Goal: Information Seeking & Learning: Learn about a topic

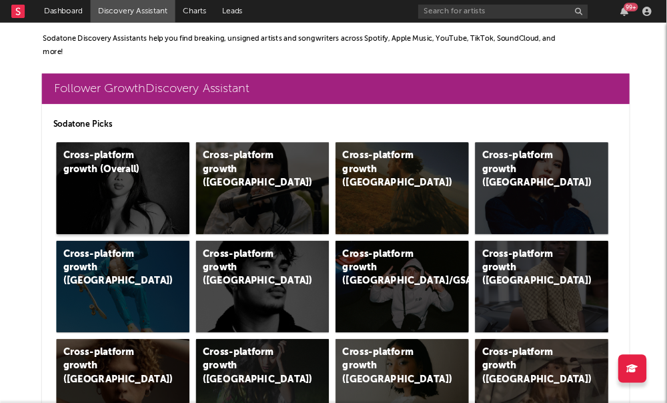
scroll to position [0, 17]
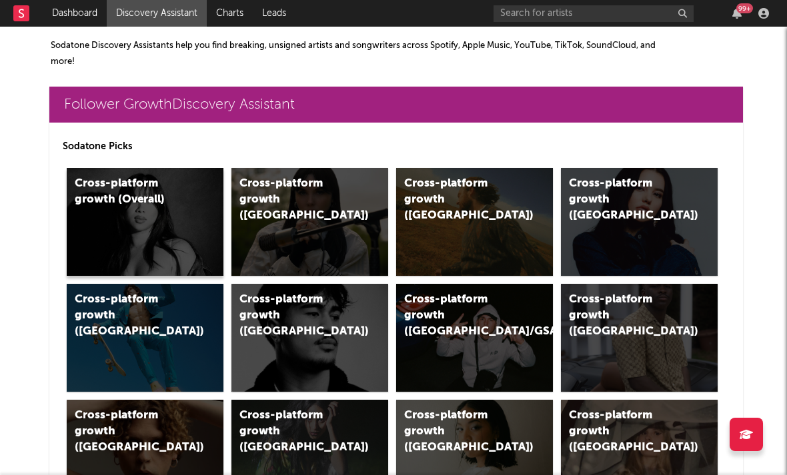
click at [159, 207] on div "Cross-platform growth (Overall)" at bounding box center [131, 192] width 113 height 32
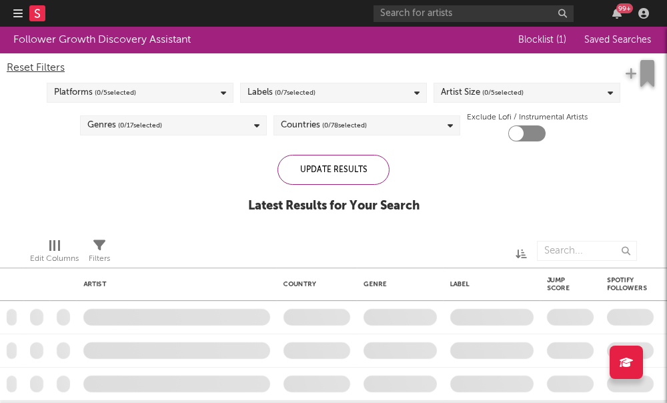
checkbox input "true"
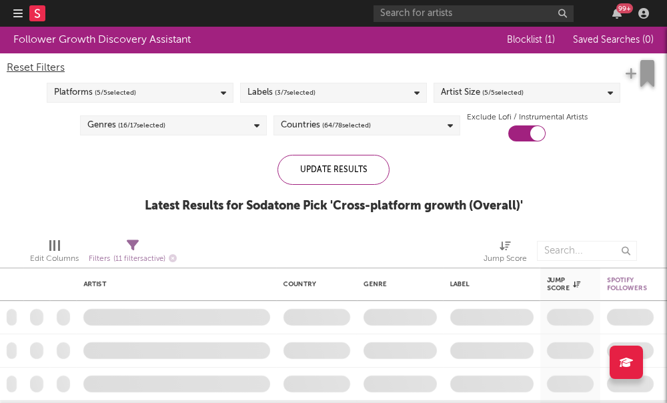
click at [297, 99] on span "( 3 / 7 selected)" at bounding box center [295, 93] width 41 height 16
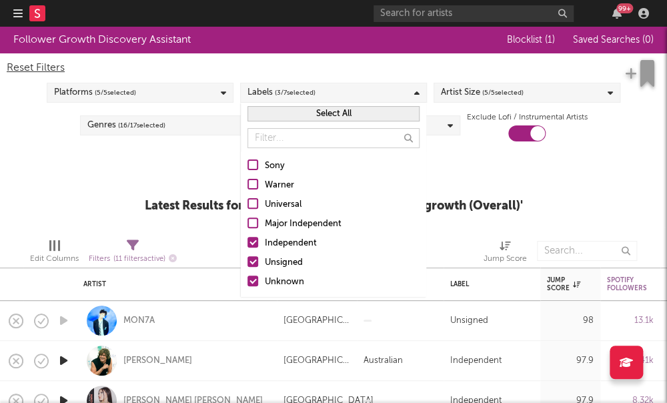
click at [173, 93] on div "Platforms ( 5 / 5 selected)" at bounding box center [140, 93] width 187 height 20
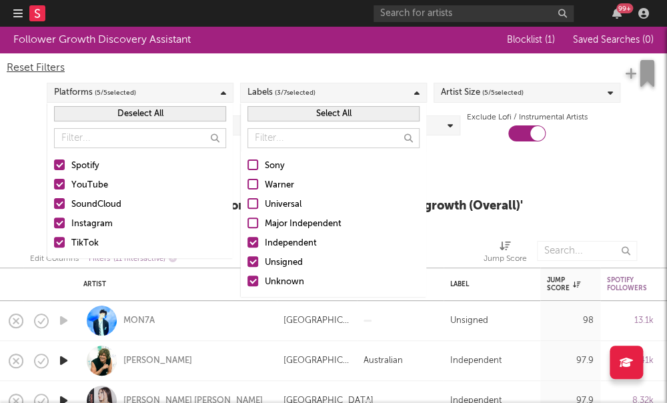
click at [531, 166] on div "Follower Growth Discovery Assistant Blocklist ( 1 ) Saved Searches ( 0 ) Reset …" at bounding box center [333, 127] width 667 height 201
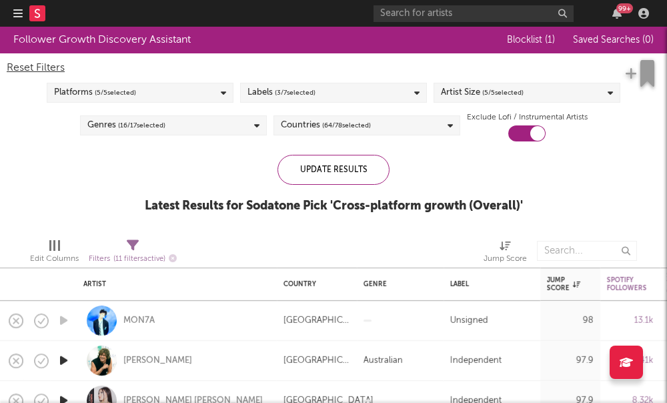
click at [529, 97] on div "Artist Size ( 5 / 5 selected)" at bounding box center [526, 93] width 187 height 20
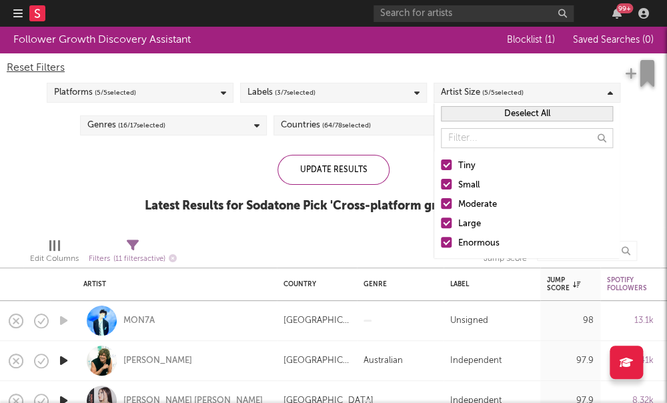
click at [444, 205] on div at bounding box center [446, 203] width 11 height 11
click at [441, 205] on input "Moderate" at bounding box center [441, 205] width 0 height 16
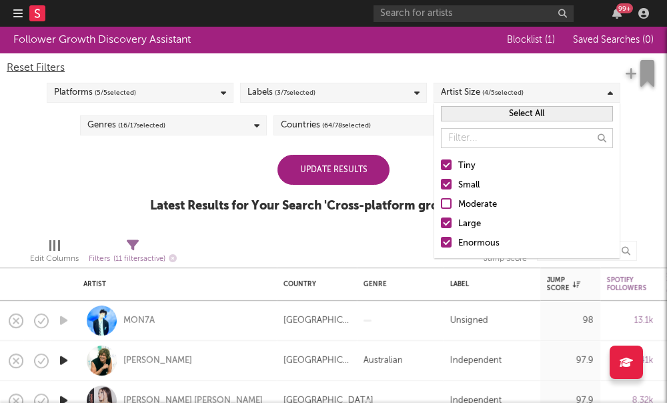
click at [441, 221] on div at bounding box center [446, 222] width 11 height 11
click at [441, 221] on input "Large" at bounding box center [441, 224] width 0 height 16
click at [449, 241] on div at bounding box center [446, 242] width 11 height 11
click at [441, 241] on input "Enormous" at bounding box center [441, 243] width 0 height 16
click at [243, 175] on div "Update Results Latest Results for Your Search ' Cross-platform growth (Overall)…" at bounding box center [333, 191] width 367 height 73
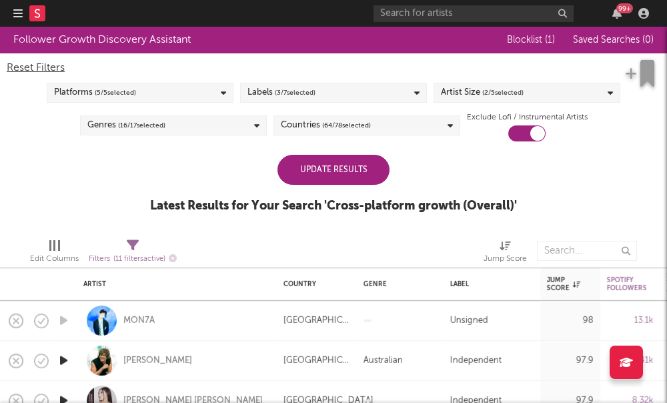
click at [319, 163] on div "Update Results" at bounding box center [333, 170] width 112 height 30
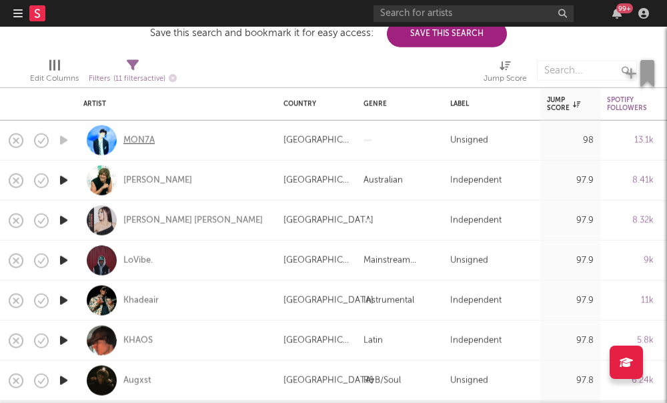
click at [123, 140] on div "MON7A" at bounding box center [138, 140] width 31 height 12
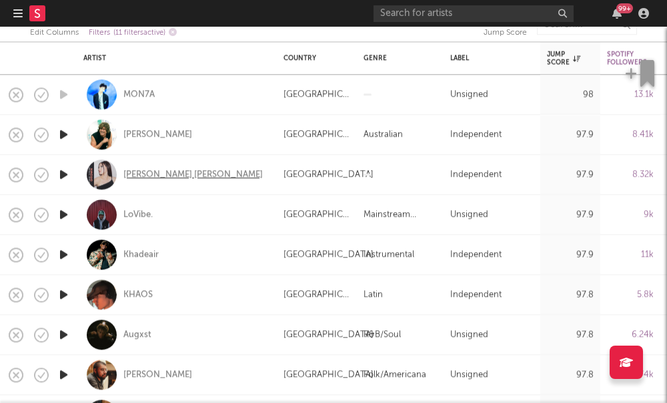
click at [141, 180] on div "Elise Kristine" at bounding box center [192, 175] width 139 height 12
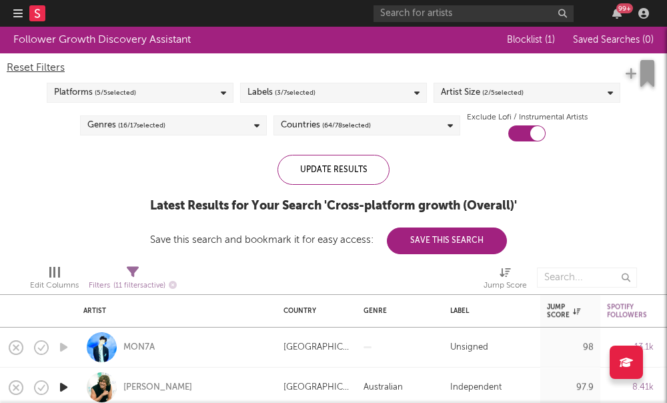
click at [465, 91] on div "Artist Size ( 2 / 5 selected)" at bounding box center [482, 93] width 83 height 16
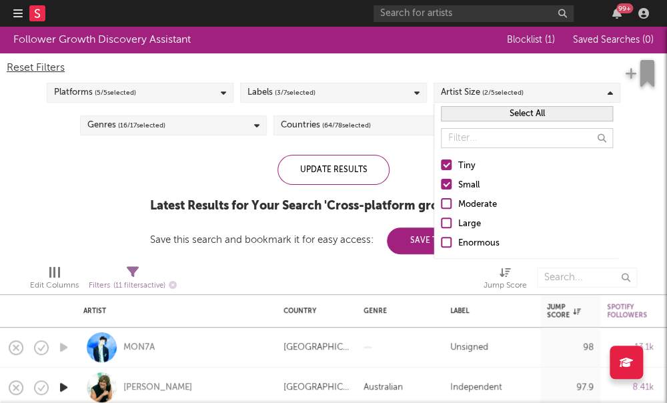
click at [140, 97] on div "Platforms ( 5 / 5 selected)" at bounding box center [140, 93] width 187 height 20
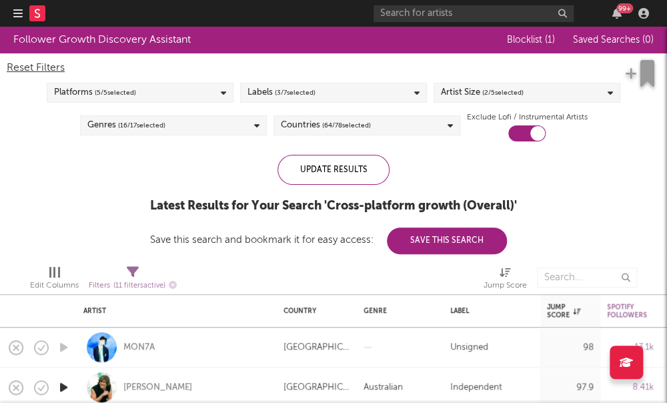
click at [0, 229] on div "Follower Growth Discovery Assistant Blocklist ( 1 ) Saved Searches ( 0 ) Reset …" at bounding box center [333, 140] width 667 height 227
click at [152, 122] on span "( 16 / 17 selected)" at bounding box center [141, 125] width 47 height 16
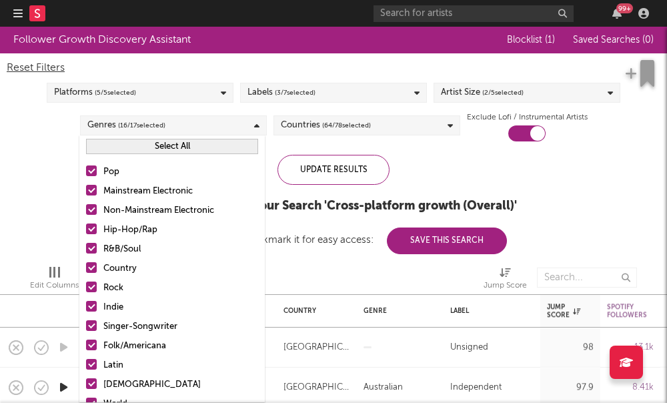
click at [335, 133] on span "( 64 / 78 selected)" at bounding box center [346, 125] width 49 height 16
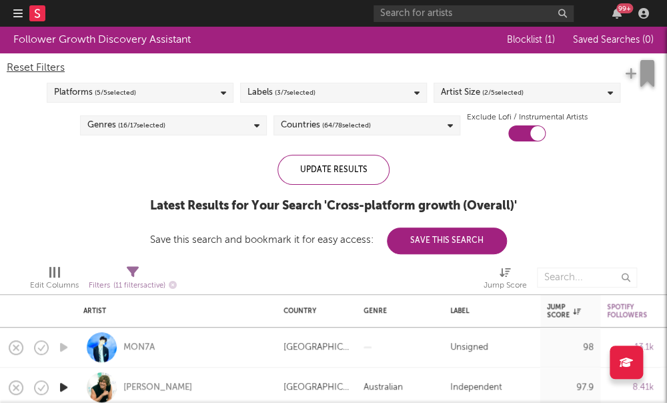
click at [1, 181] on div "Follower Growth Discovery Assistant Blocklist ( 1 ) Saved Searches ( 0 ) Reset …" at bounding box center [333, 140] width 667 height 227
click at [317, 127] on div "Countries ( 64 / 78 selected)" at bounding box center [326, 125] width 90 height 16
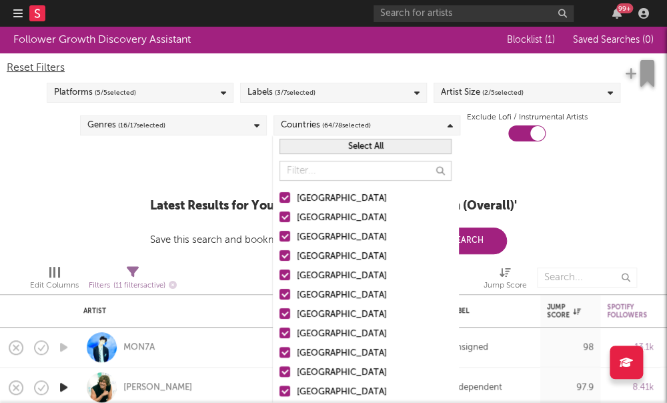
click at [312, 170] on input "text" at bounding box center [365, 171] width 172 height 20
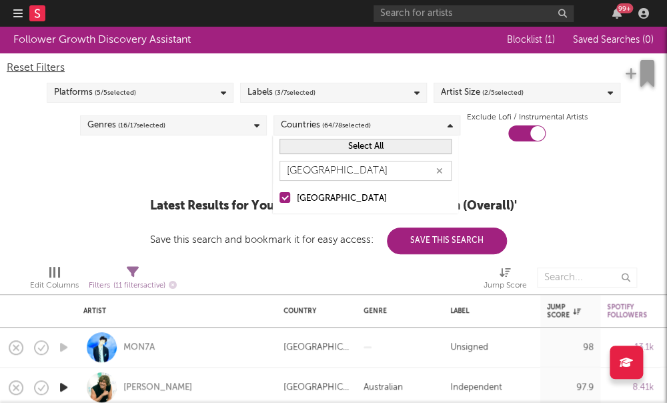
type input "Japan"
click at [285, 203] on label "Japan" at bounding box center [365, 199] width 172 height 16
click at [279, 203] on input "Japan" at bounding box center [279, 199] width 0 height 16
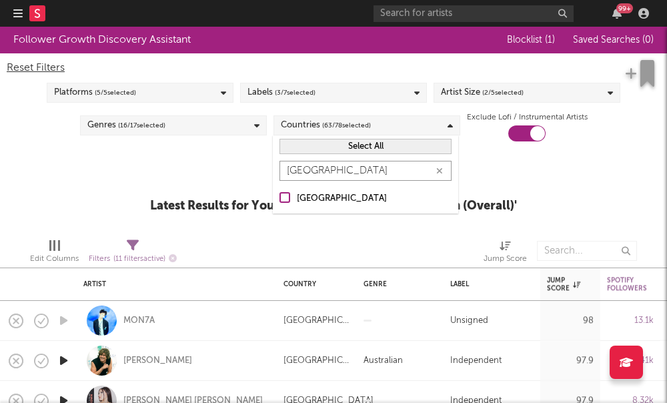
click at [314, 173] on input "Japan" at bounding box center [365, 171] width 172 height 20
click at [314, 170] on input "Japan" at bounding box center [365, 171] width 172 height 20
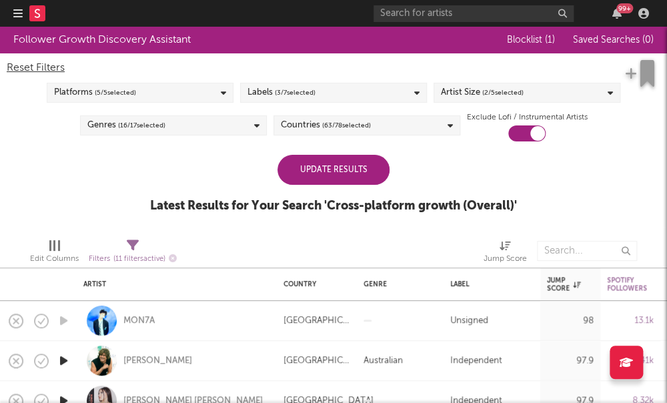
click at [203, 161] on div "Update Results Latest Results for Your Search ' Cross-platform growth (Overall)…" at bounding box center [333, 191] width 367 height 73
click at [327, 163] on div "Update Results" at bounding box center [333, 170] width 112 height 30
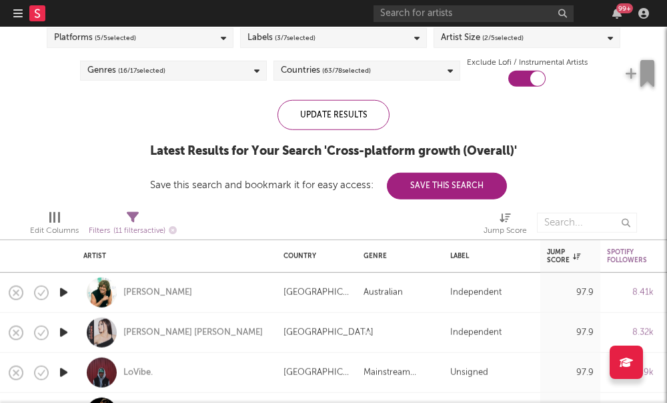
click at [325, 74] on span "( 63 / 78 selected)" at bounding box center [346, 71] width 49 height 16
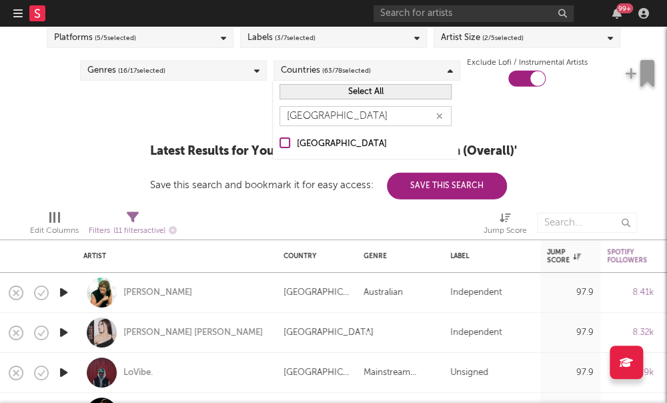
click at [313, 127] on div "Japan" at bounding box center [365, 116] width 185 height 27
click at [299, 108] on input "Japan" at bounding box center [365, 116] width 172 height 20
click at [298, 109] on input "Japan" at bounding box center [365, 116] width 172 height 20
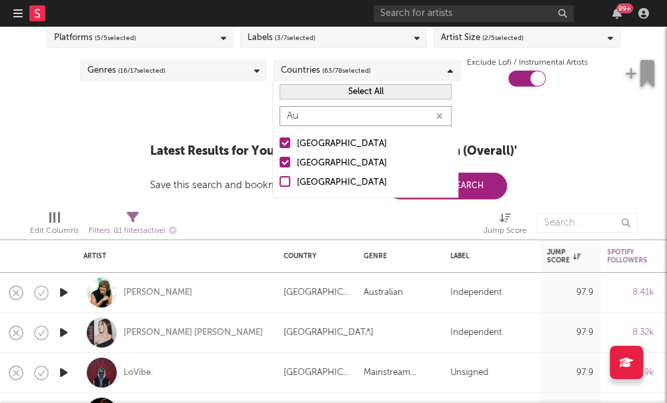
type input "Aus"
click at [0, 0] on html "Dashboard Discovery Assistant Charts Leads 99 + Notifications Settings Mark all…" at bounding box center [333, 201] width 667 height 403
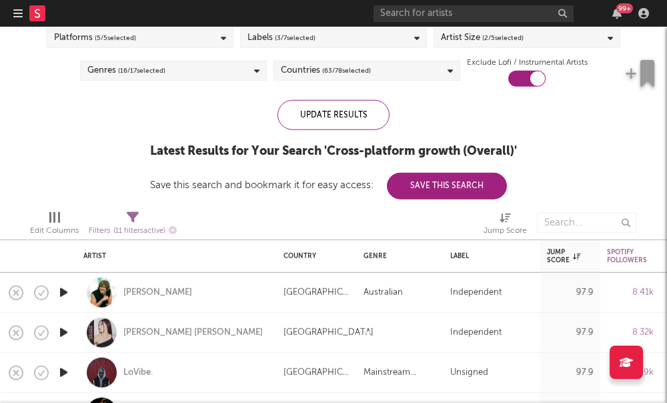
click at [356, 81] on div "Reset Filters Platforms ( 5 / 5 selected) Labels ( 3 / 7 selected) Artist Size …" at bounding box center [333, 43] width 667 height 88
click at [351, 75] on span "( 63 / 78 selected)" at bounding box center [346, 71] width 49 height 16
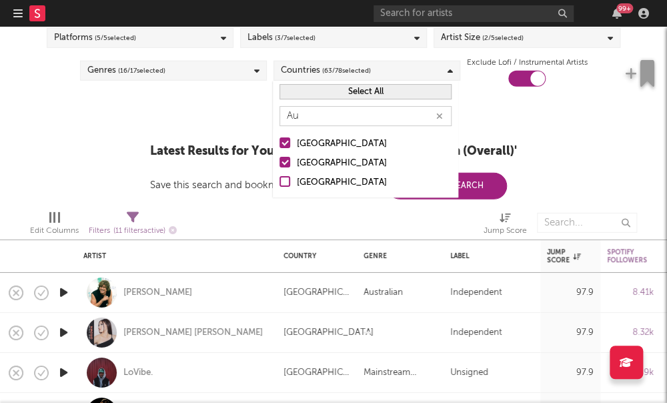
type input "Au"
click at [288, 142] on div at bounding box center [284, 142] width 11 height 11
click at [279, 142] on input "Australia" at bounding box center [279, 144] width 0 height 16
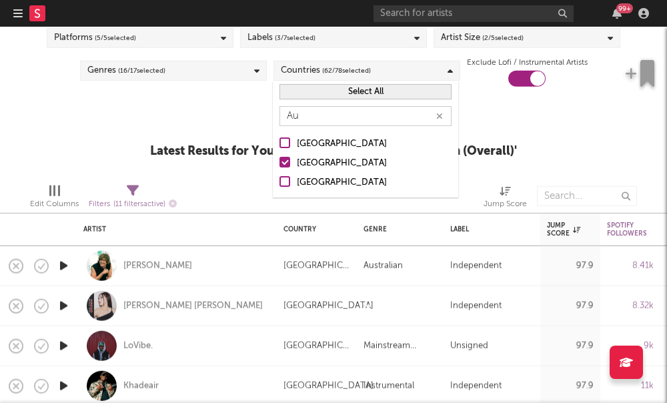
click at [215, 189] on div at bounding box center [253, 195] width 133 height 33
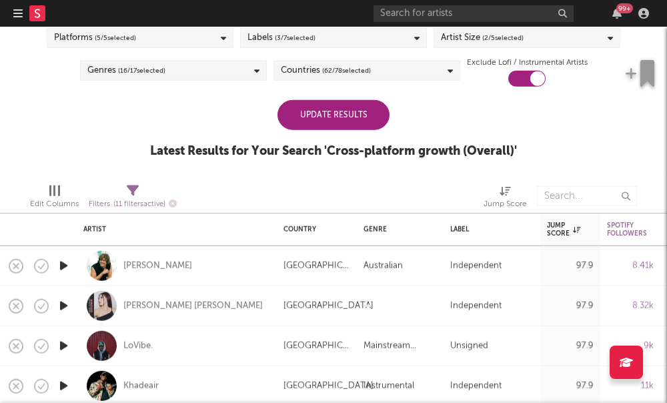
click at [339, 107] on div "Update Results" at bounding box center [333, 115] width 112 height 30
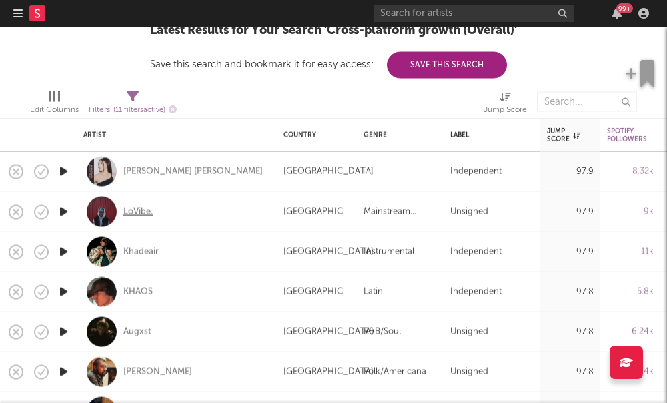
click at [138, 211] on div "LoVibe." at bounding box center [137, 211] width 29 height 12
click at [138, 253] on div "Khadeair" at bounding box center [140, 251] width 35 height 12
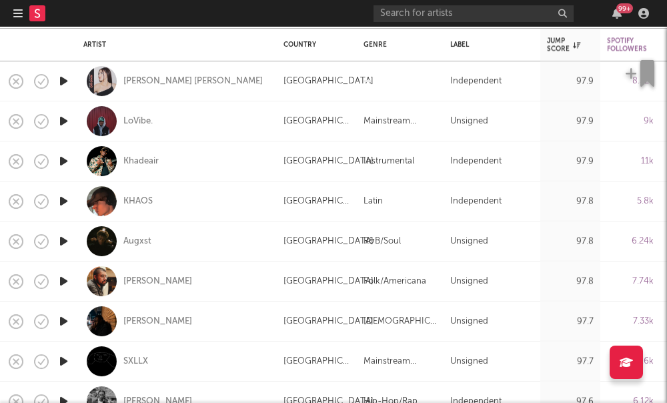
click at [113, 200] on div at bounding box center [102, 201] width 30 height 30
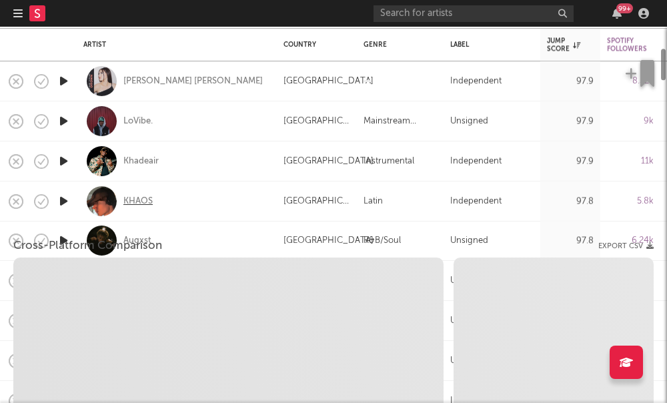
select select "1w"
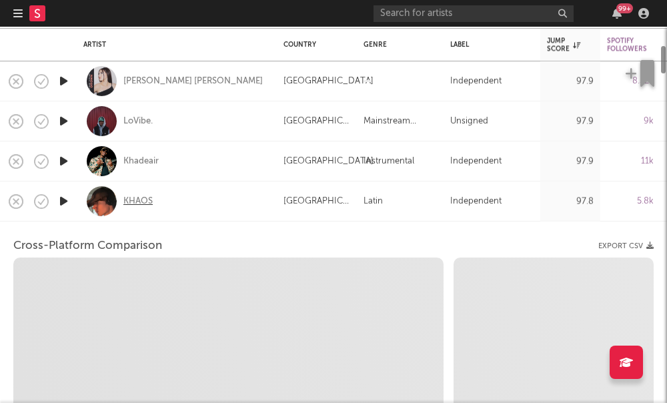
select select "1w"
click at [135, 199] on div "KHAOS" at bounding box center [137, 201] width 29 height 12
select select "1m"
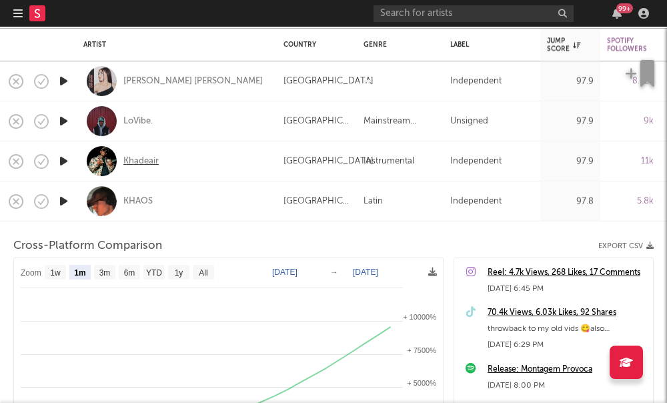
click at [133, 163] on div "Khadeair" at bounding box center [140, 161] width 35 height 12
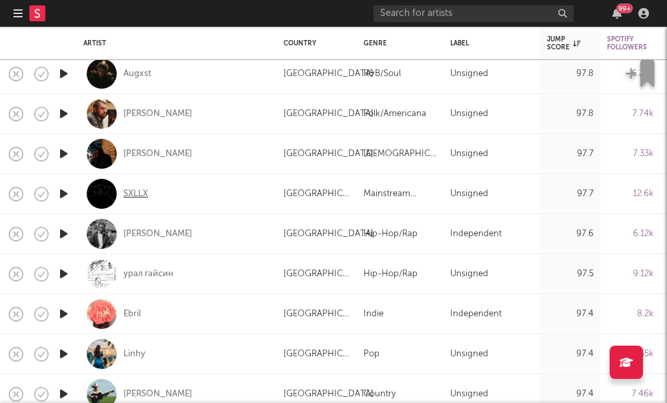
click at [142, 195] on div "SXLLX" at bounding box center [135, 193] width 25 height 12
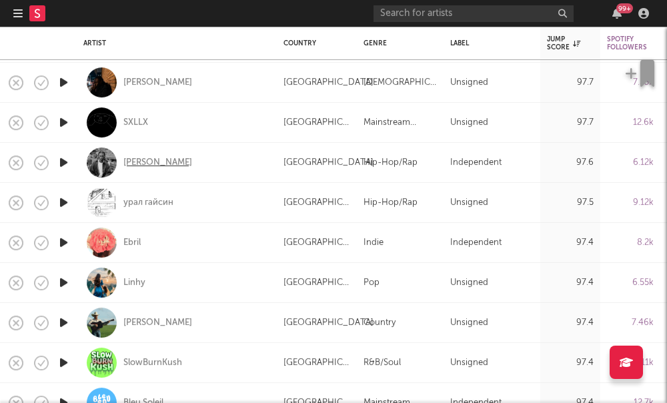
click at [141, 160] on div "Cameron Goode" at bounding box center [157, 163] width 69 height 12
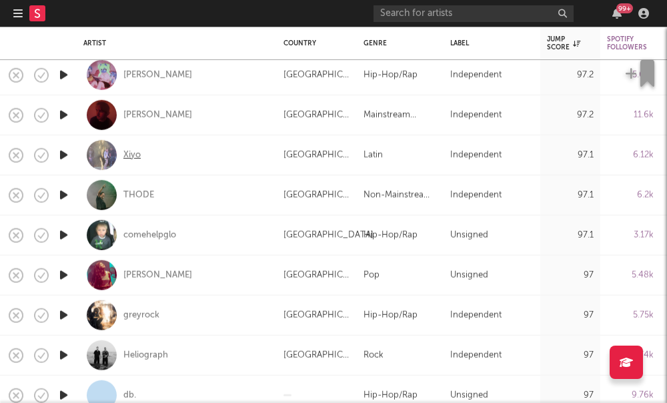
click at [124, 154] on div "Xiyo" at bounding box center [131, 155] width 17 height 12
click at [129, 155] on div "Xiyo" at bounding box center [131, 155] width 17 height 12
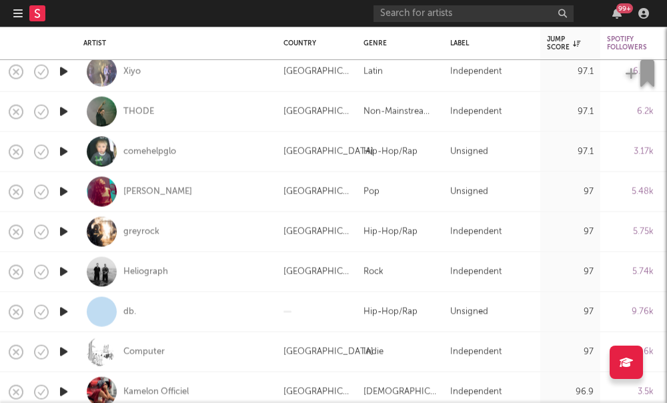
click at [124, 139] on div "comehelpglo" at bounding box center [176, 151] width 187 height 39
select select "1w"
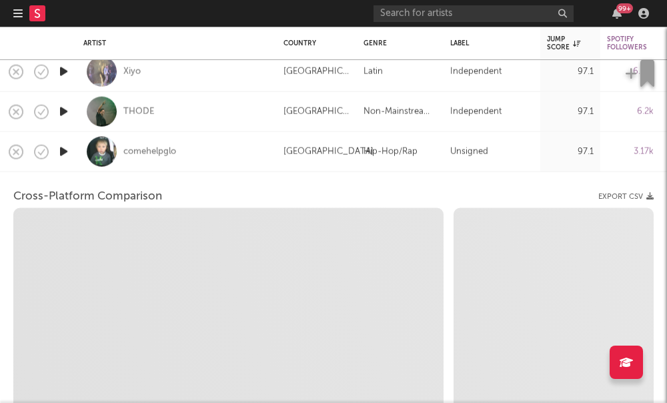
select select "1w"
click at [110, 152] on div at bounding box center [102, 152] width 30 height 30
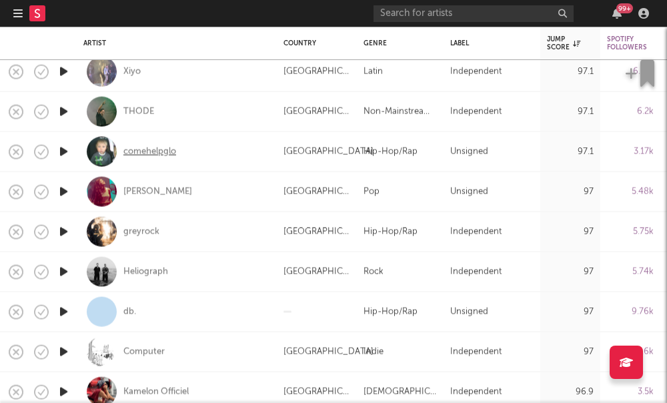
click at [139, 151] on div "comehelpglo" at bounding box center [149, 151] width 53 height 12
click at [139, 275] on div "Heliograph" at bounding box center [145, 271] width 45 height 12
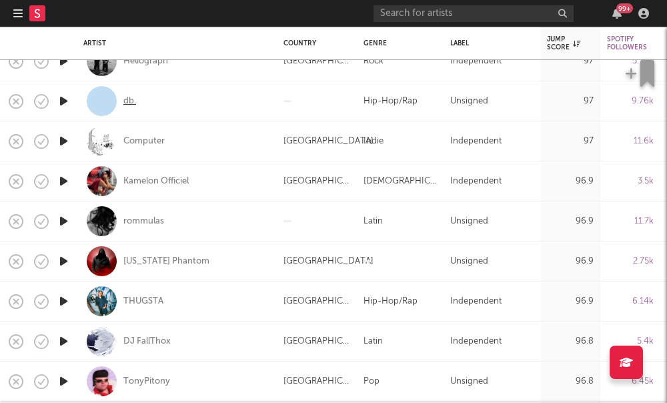
click at [130, 102] on div "db." at bounding box center [129, 101] width 13 height 12
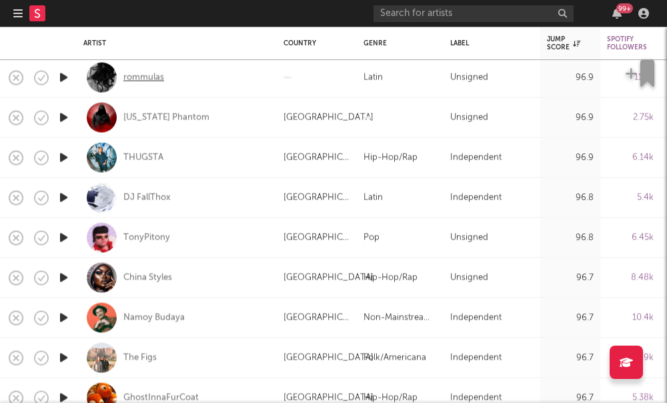
click at [124, 79] on div "rommulas" at bounding box center [143, 77] width 41 height 12
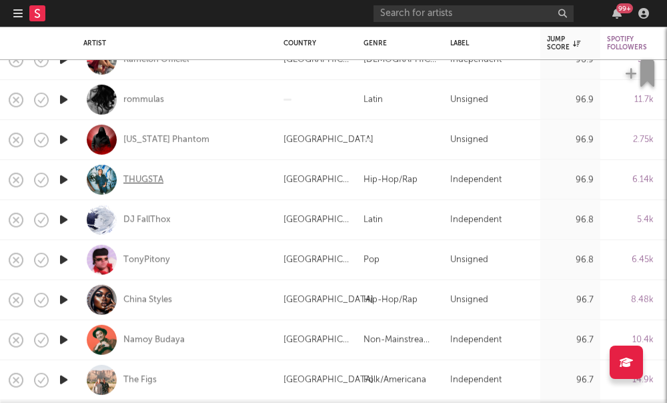
click at [137, 181] on div "THUGSTA" at bounding box center [143, 179] width 40 height 12
click at [143, 137] on div "Georgia Phantom" at bounding box center [166, 139] width 86 height 12
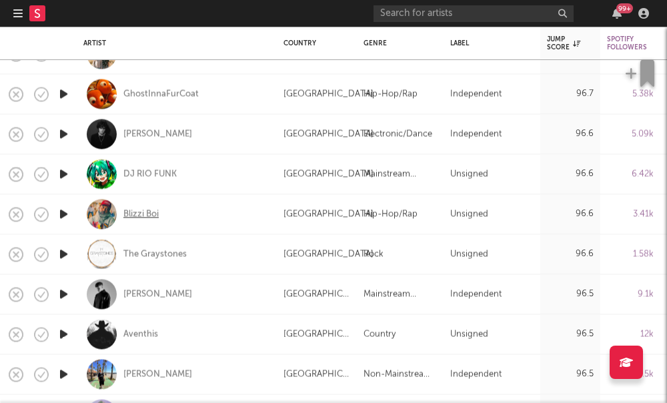
click at [129, 215] on div "Blizzi Boi" at bounding box center [140, 214] width 35 height 12
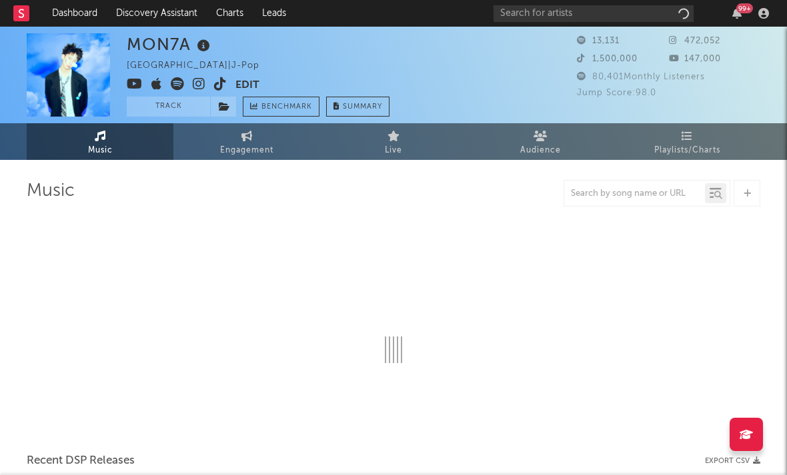
select select "1w"
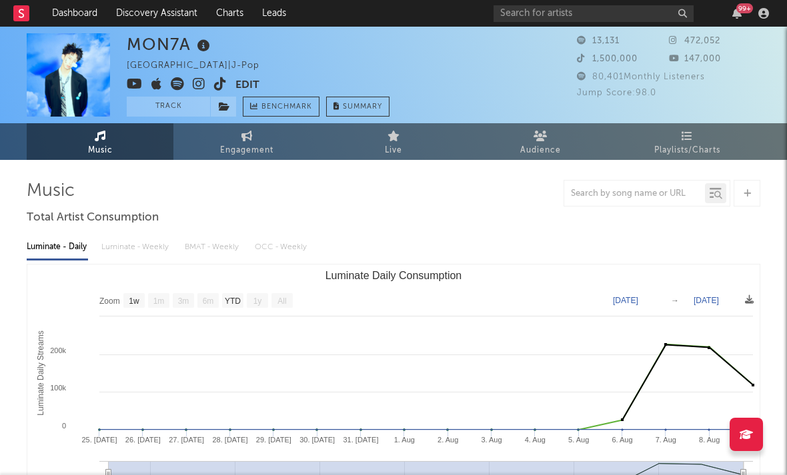
click at [200, 85] on icon at bounding box center [199, 83] width 13 height 13
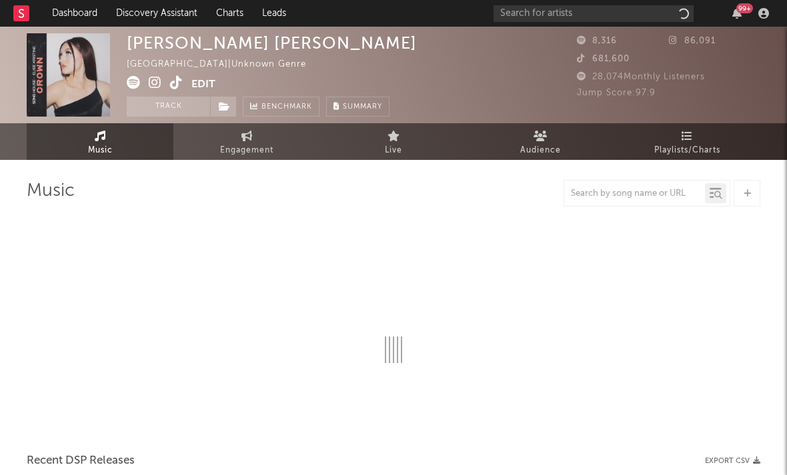
select select "1w"
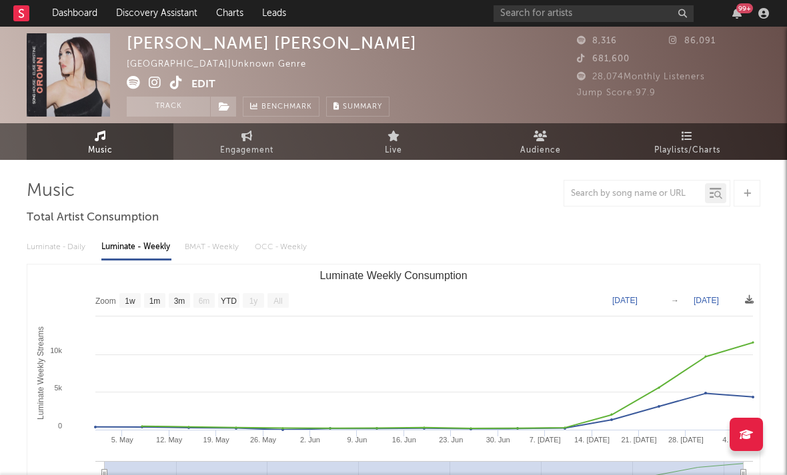
click at [157, 84] on icon at bounding box center [155, 82] width 13 height 13
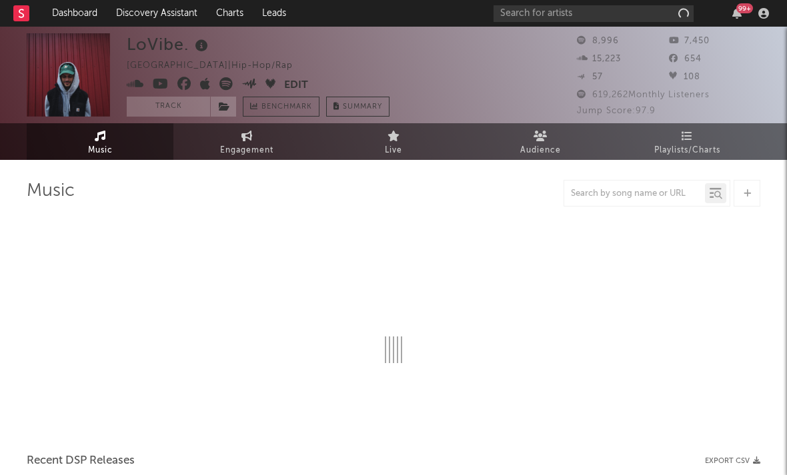
select select "6m"
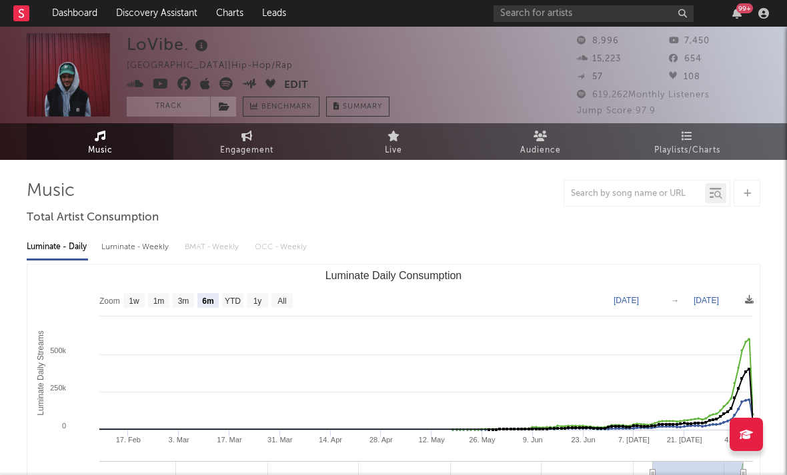
click at [225, 85] on icon at bounding box center [225, 83] width 13 height 13
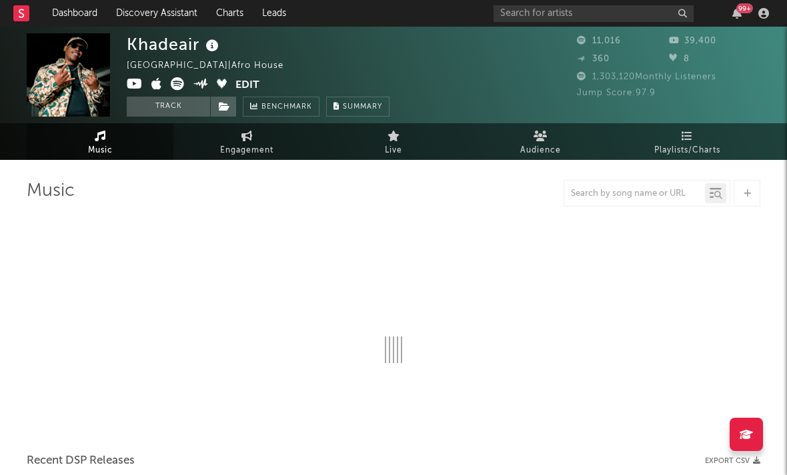
select select "1w"
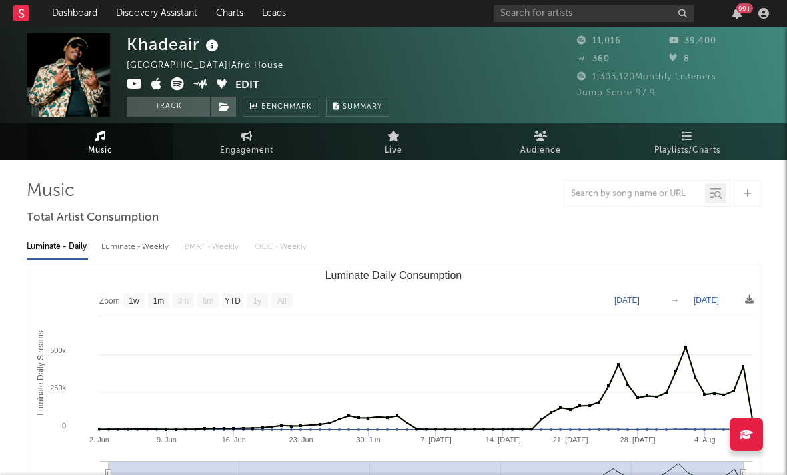
click at [172, 84] on icon at bounding box center [177, 83] width 13 height 13
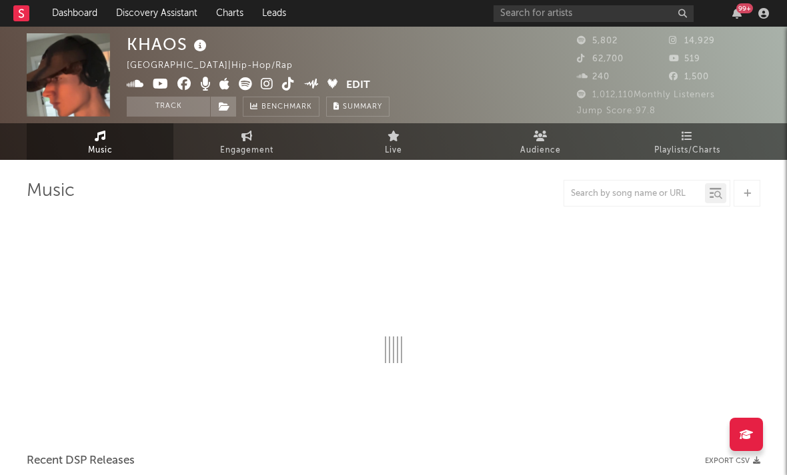
select select "1w"
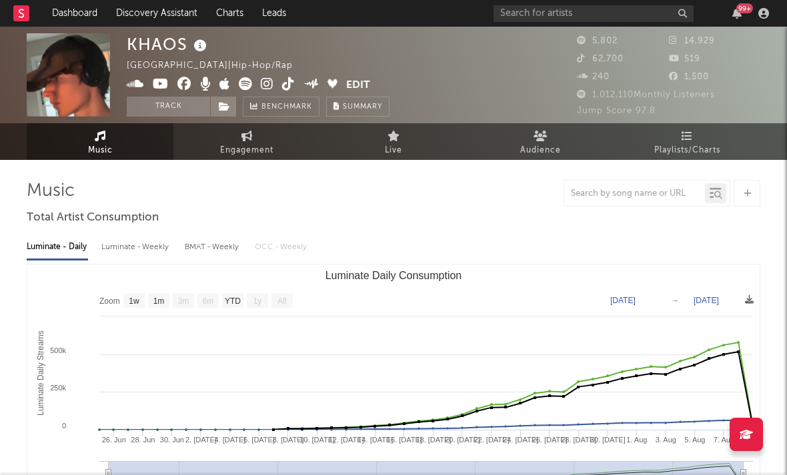
click at [272, 84] on icon at bounding box center [267, 83] width 13 height 13
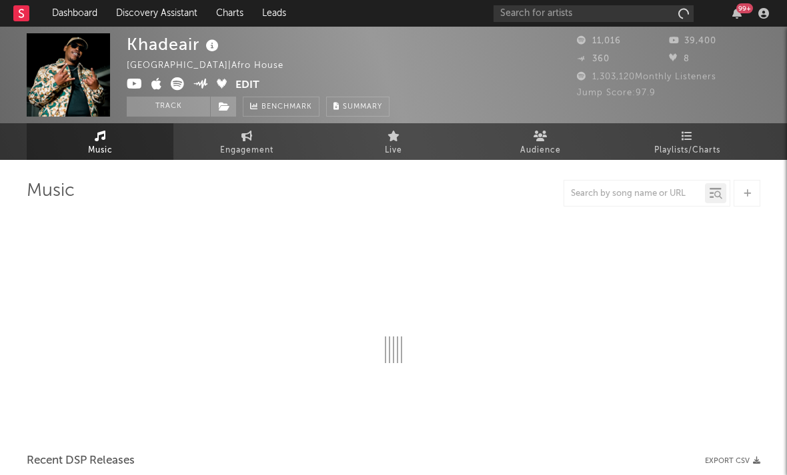
select select "1w"
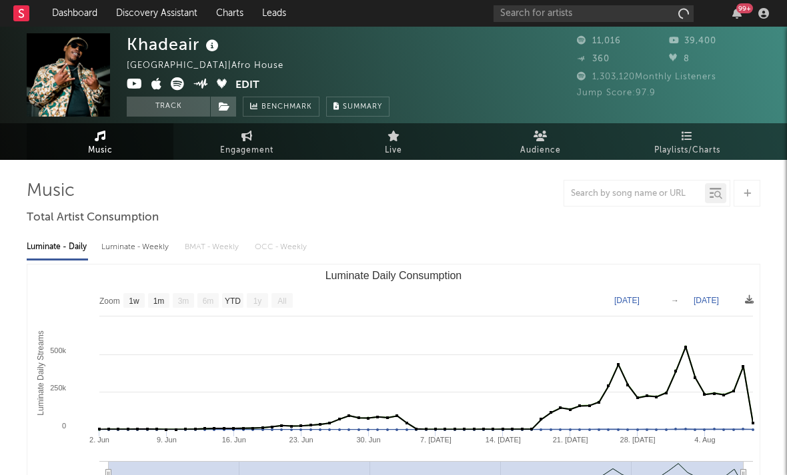
click at [156, 87] on icon at bounding box center [156, 83] width 11 height 13
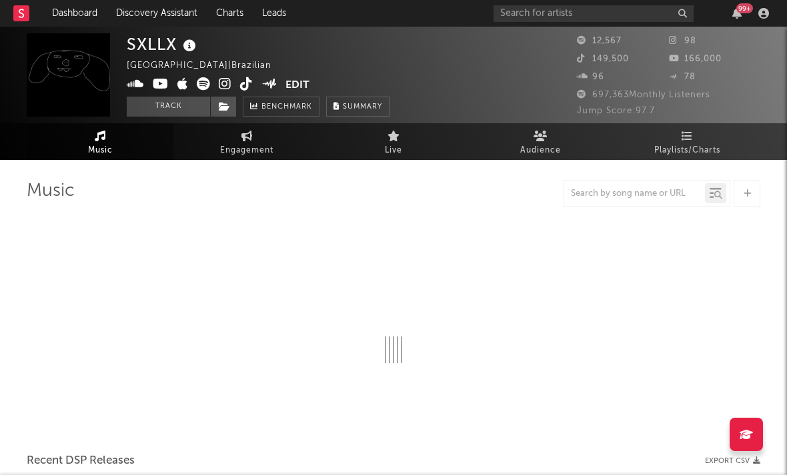
select select "1w"
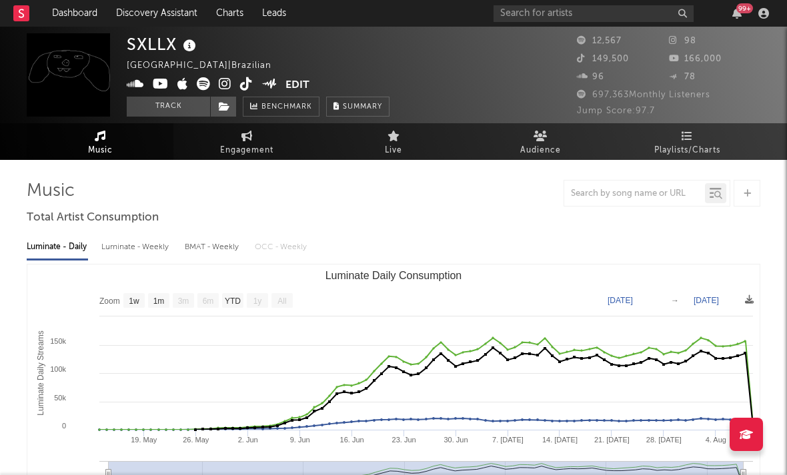
click at [223, 83] on icon at bounding box center [225, 83] width 13 height 13
click at [189, 85] on span at bounding box center [206, 85] width 159 height 17
click at [185, 85] on icon at bounding box center [182, 83] width 11 height 13
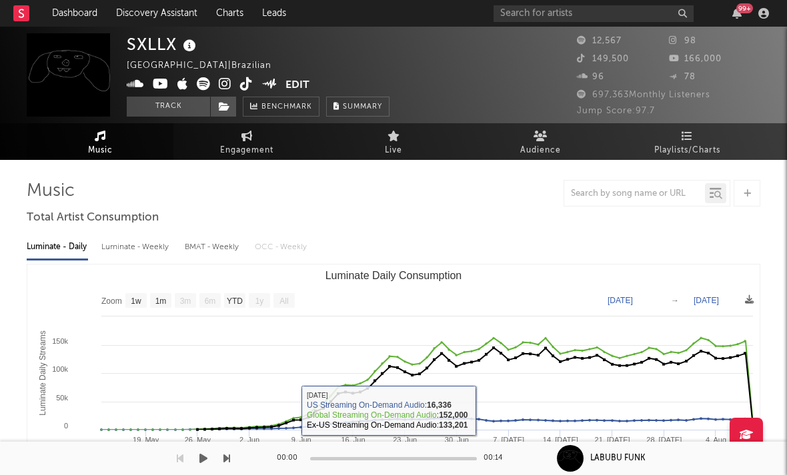
click at [444, 475] on rect "Luminate Daily Consumption" at bounding box center [427, 474] width 633 height 27
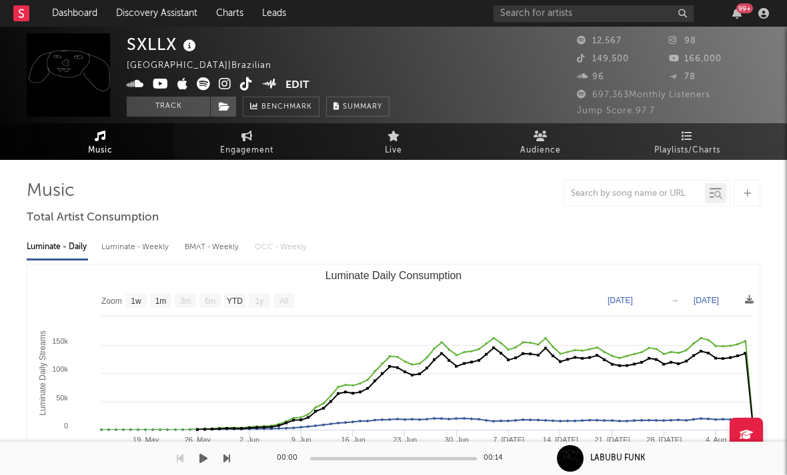
click at [444, 475] on rect "Luminate Daily Consumption" at bounding box center [427, 474] width 633 height 27
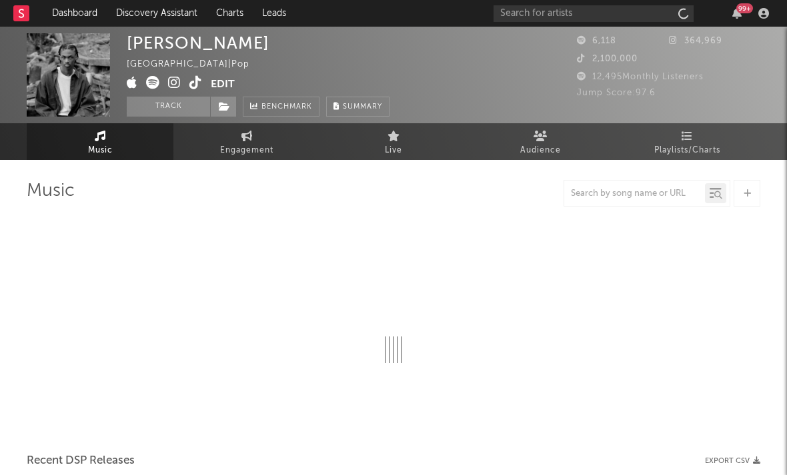
select select "6m"
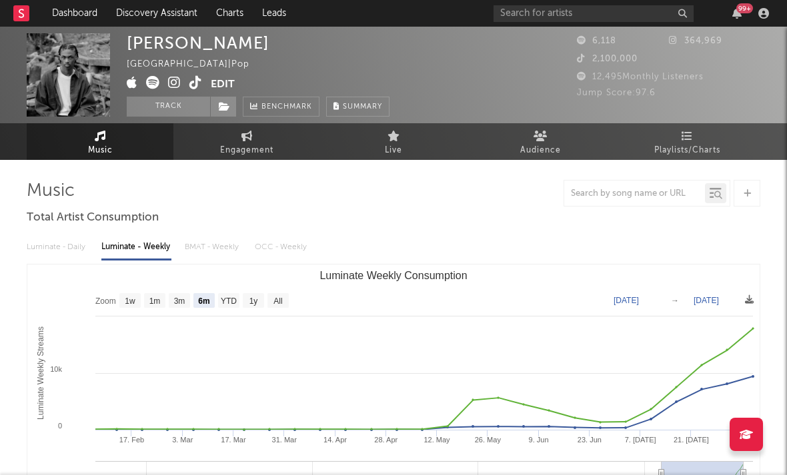
click at [176, 88] on icon at bounding box center [174, 82] width 13 height 13
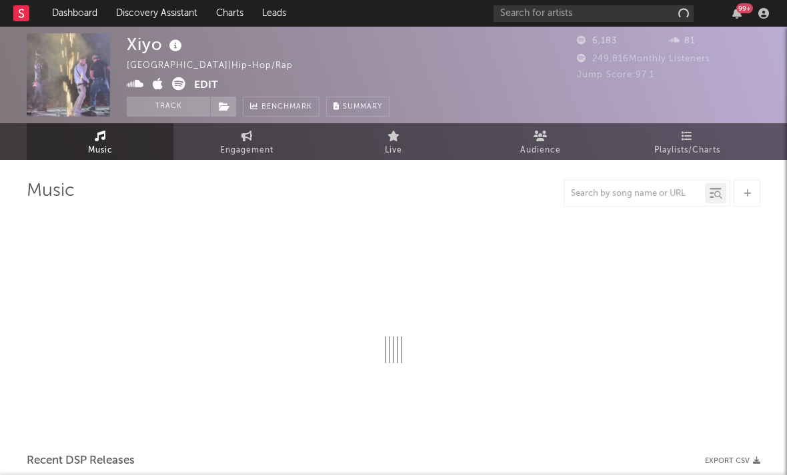
select select "1w"
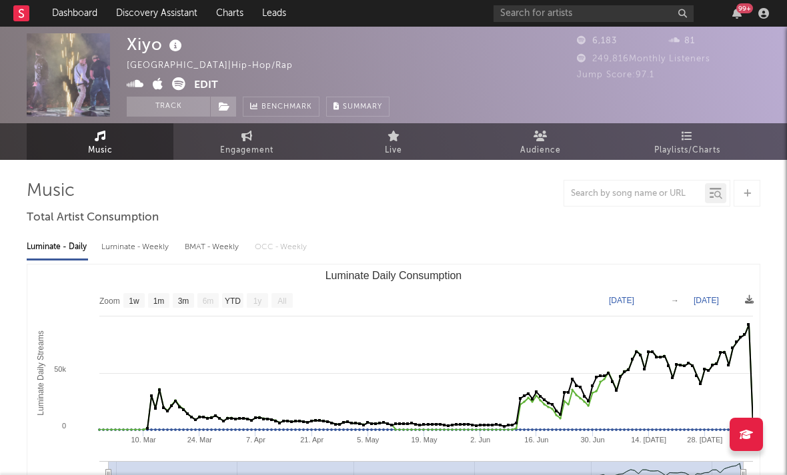
click at [142, 85] on icon at bounding box center [135, 83] width 17 height 13
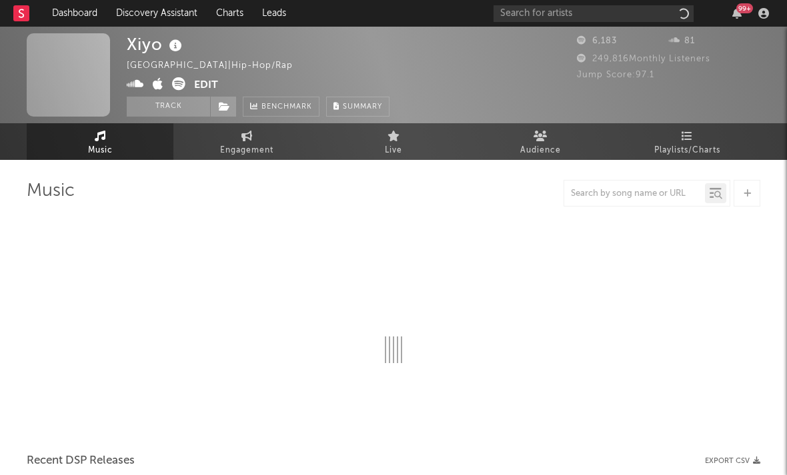
click at [183, 89] on icon at bounding box center [178, 83] width 13 height 13
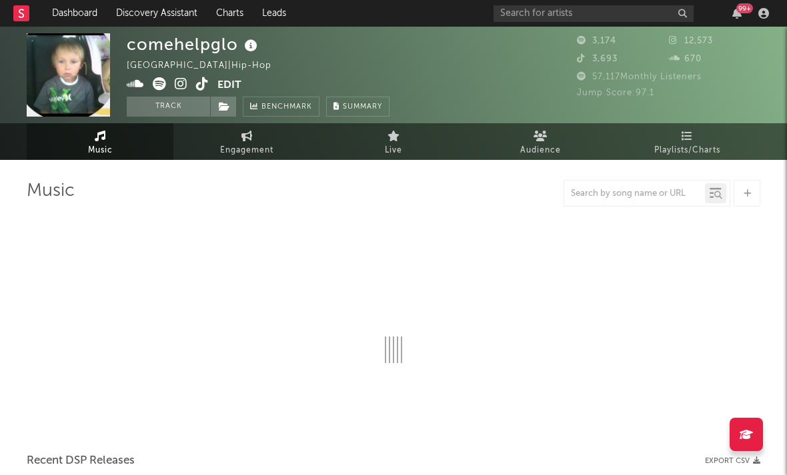
select select "1w"
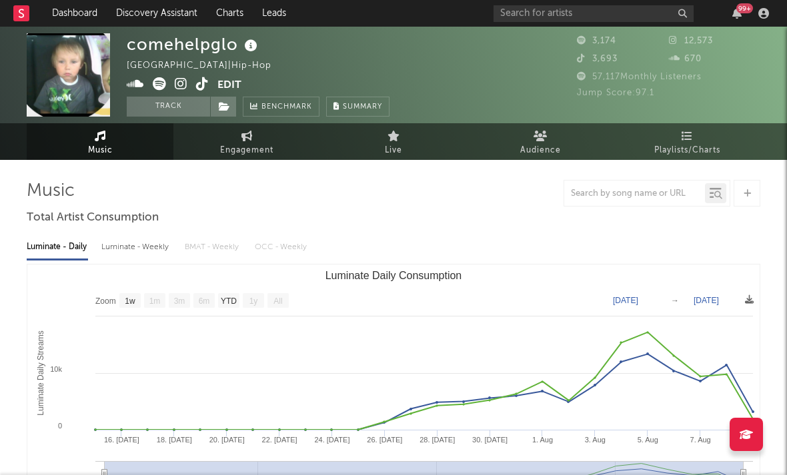
click at [181, 88] on icon at bounding box center [181, 83] width 13 height 13
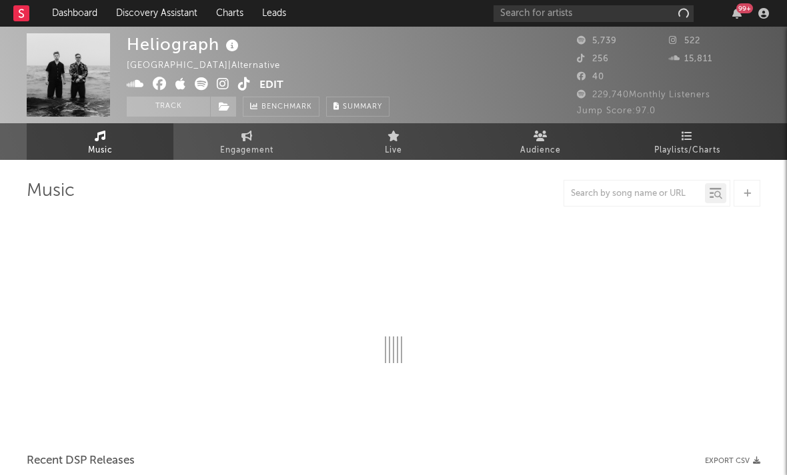
select select "1w"
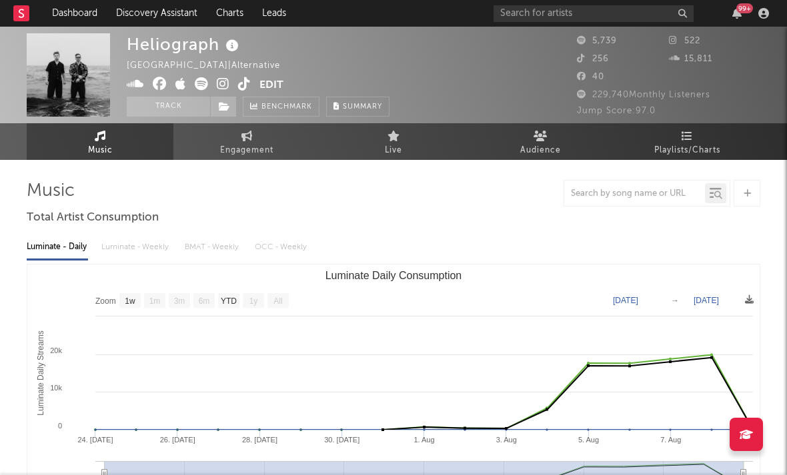
click at [223, 88] on icon at bounding box center [223, 83] width 13 height 13
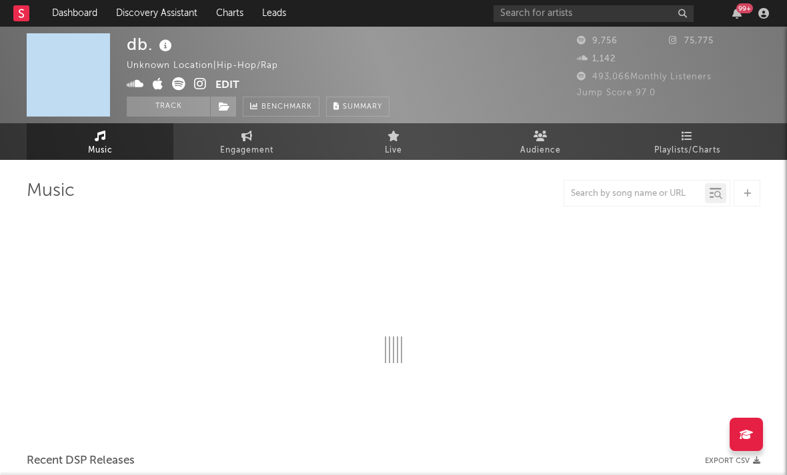
select select "1w"
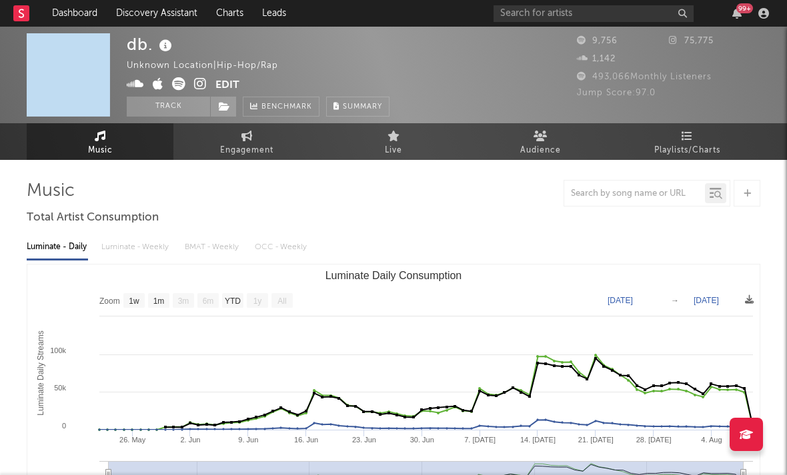
click at [198, 85] on icon at bounding box center [200, 83] width 13 height 13
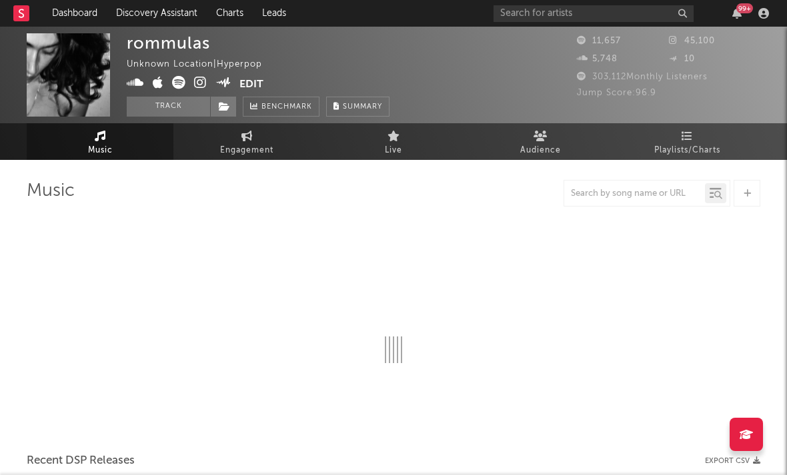
select select "1w"
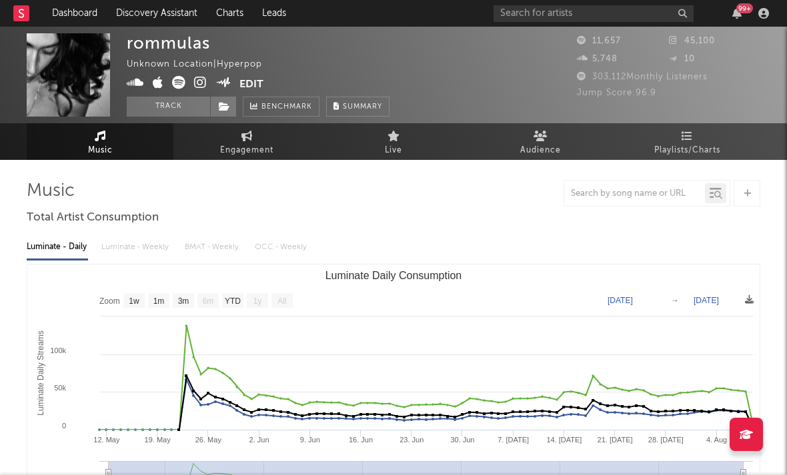
click at [204, 81] on icon at bounding box center [200, 82] width 13 height 13
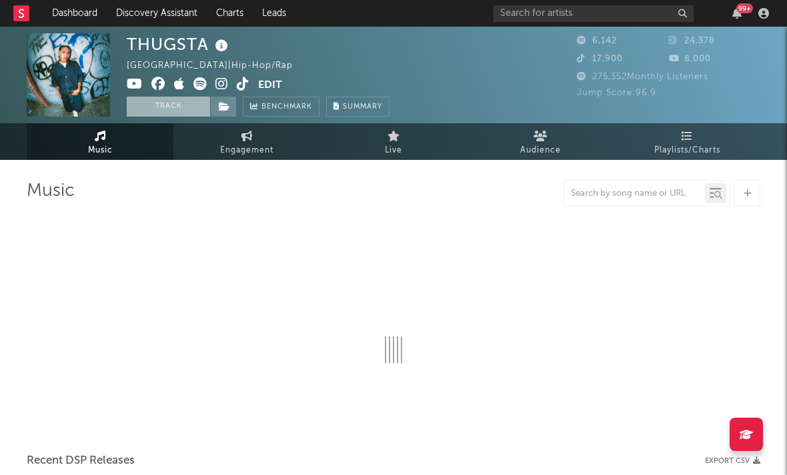
select select "1w"
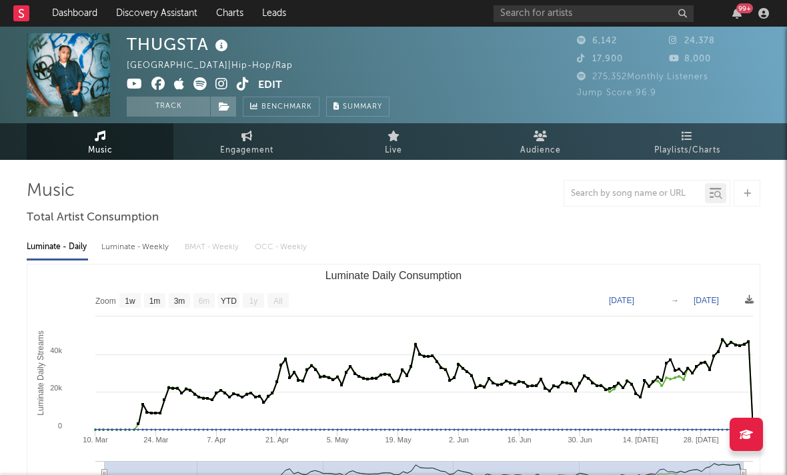
click at [221, 82] on icon at bounding box center [221, 83] width 13 height 13
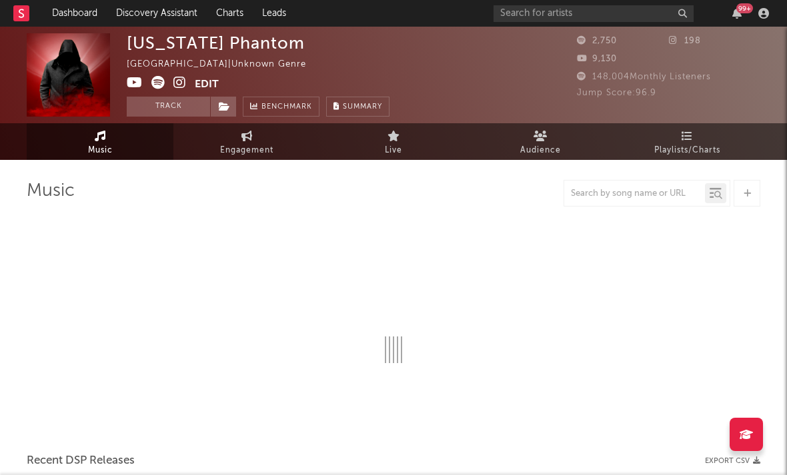
click at [183, 79] on icon at bounding box center [179, 82] width 13 height 13
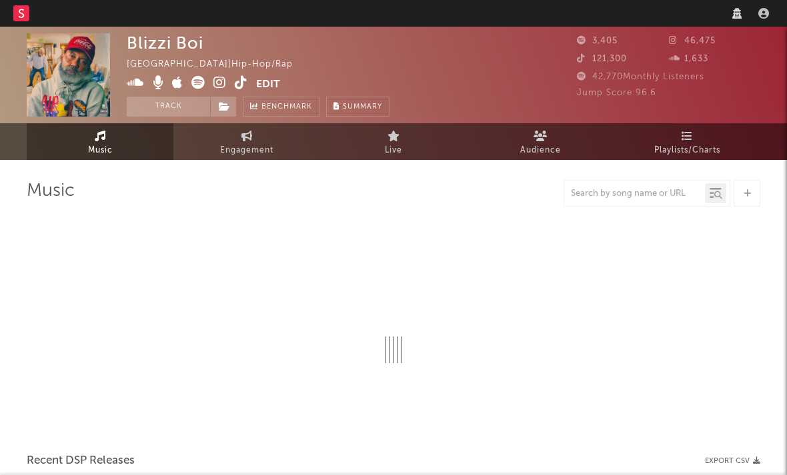
select select "1w"
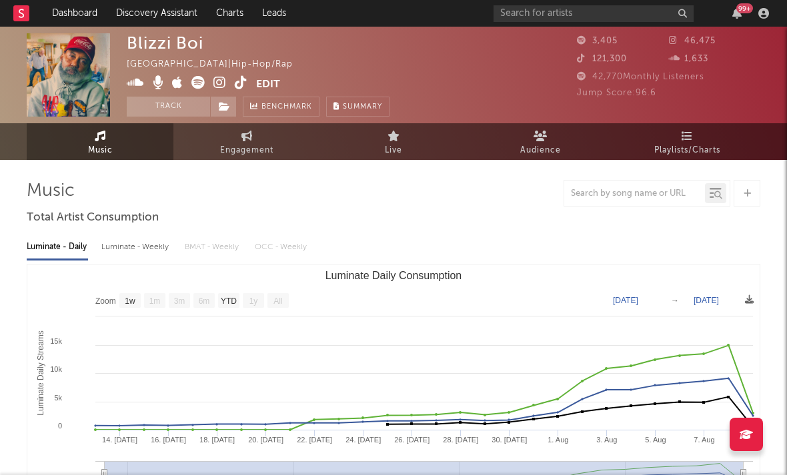
click at [33, 18] on div at bounding box center [27, 13] width 29 height 27
click at [56, 13] on link "Dashboard" at bounding box center [75, 13] width 64 height 27
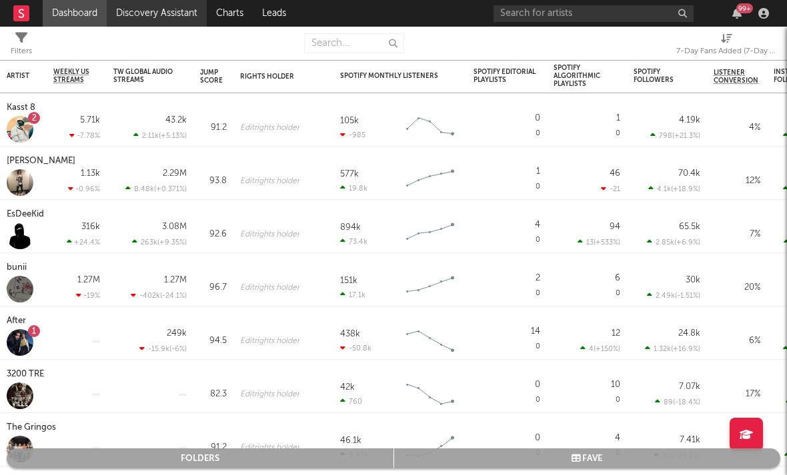
click at [133, 17] on link "Discovery Assistant" at bounding box center [157, 13] width 100 height 27
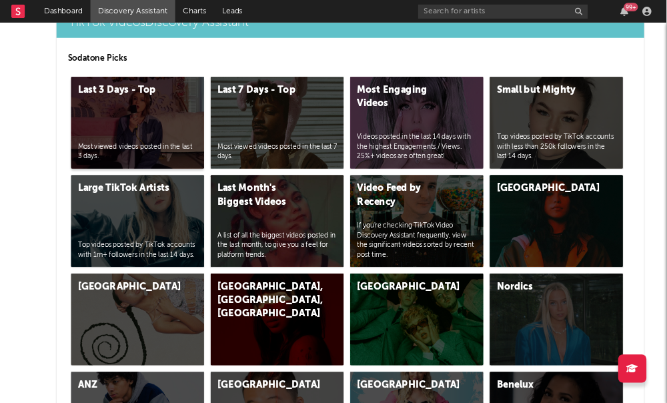
scroll to position [3200, 0]
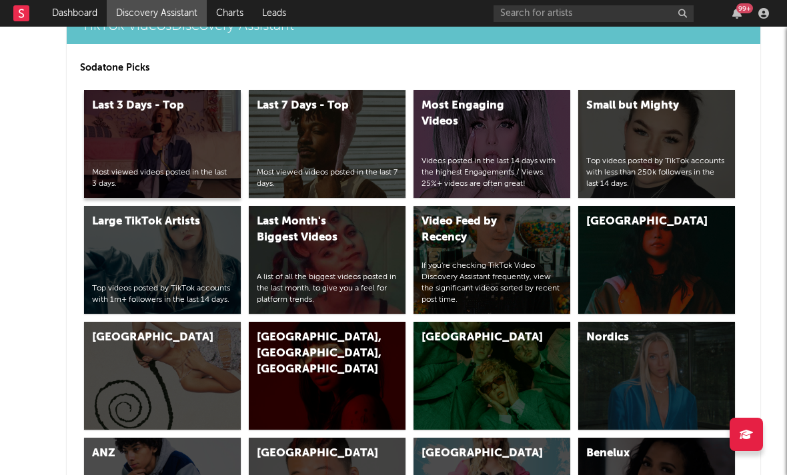
click at [185, 177] on div "Most viewed videos posted in the last 3 days." at bounding box center [162, 178] width 141 height 23
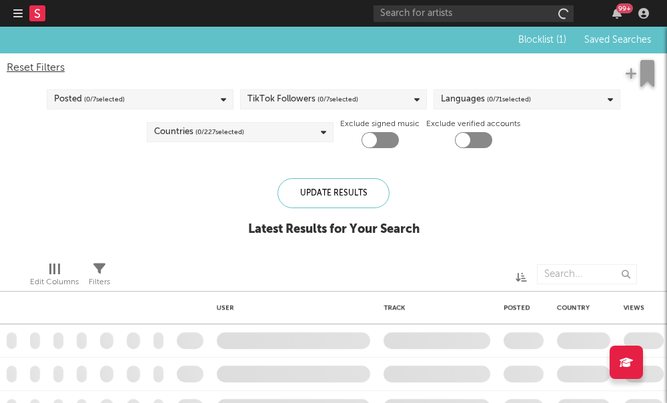
checkbox input "true"
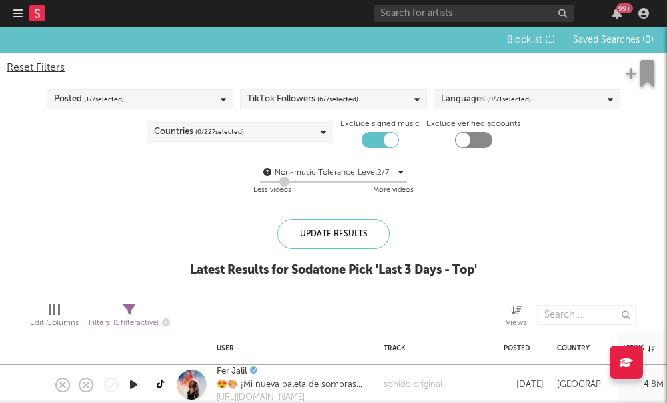
click at [338, 100] on span "( 6 / 7 selected)" at bounding box center [337, 99] width 41 height 16
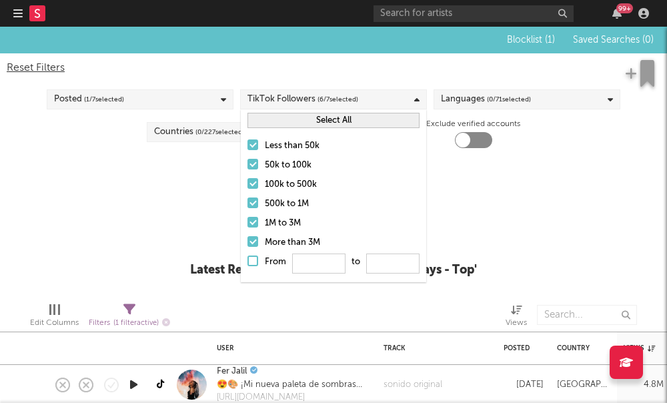
click at [253, 203] on div at bounding box center [252, 202] width 11 height 11
click at [247, 203] on input "500k to 1M" at bounding box center [247, 204] width 0 height 16
click at [249, 229] on label "1M to 3M" at bounding box center [333, 223] width 172 height 16
click at [247, 229] on input "1M to 3M" at bounding box center [247, 223] width 0 height 16
click at [255, 239] on div at bounding box center [252, 241] width 11 height 11
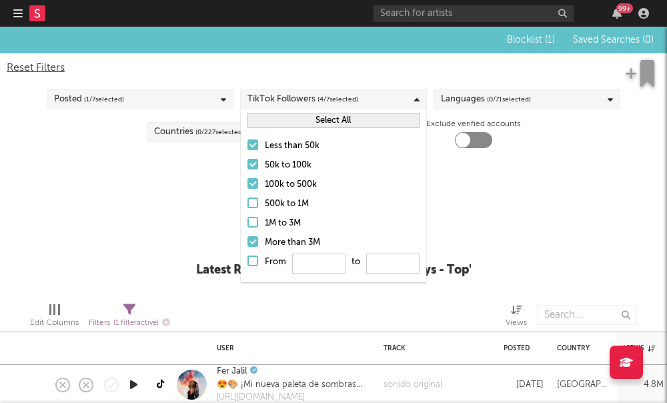
click at [247, 239] on input "More than 3M" at bounding box center [247, 243] width 0 height 16
click at [254, 188] on div at bounding box center [252, 183] width 11 height 11
click at [247, 188] on input "100k to 500k" at bounding box center [247, 185] width 0 height 16
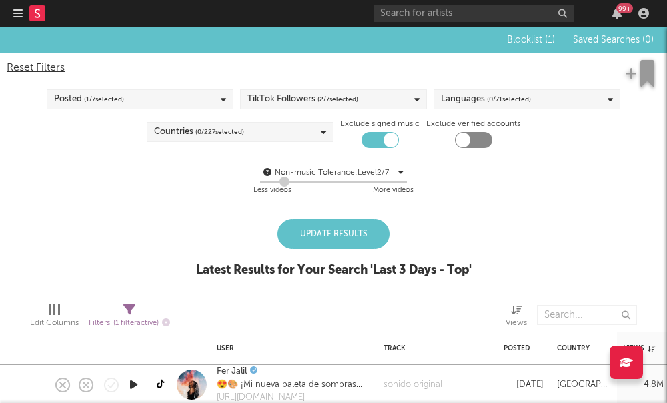
click at [225, 208] on div "Blocklist ( 1 ) Saved Searches ( 0 ) Reset Filters Posted ( 1 / 7 selected) Tik…" at bounding box center [333, 159] width 667 height 265
click at [498, 98] on span "( 0 / 71 selected)" at bounding box center [509, 99] width 44 height 16
click at [207, 205] on div "Blocklist ( 1 ) Saved Searches ( 0 ) Reset Filters Posted ( 1 / 7 selected) Tik…" at bounding box center [333, 159] width 667 height 265
click at [487, 104] on span "( 0 / 71 selected)" at bounding box center [509, 99] width 44 height 16
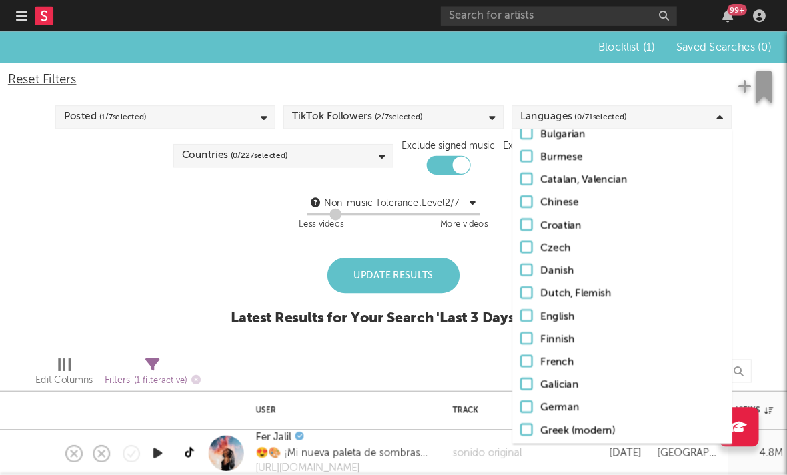
scroll to position [149, 0]
click at [448, 271] on div at bounding box center [446, 266] width 11 height 11
click at [441, 271] on input "English" at bounding box center [441, 268] width 0 height 16
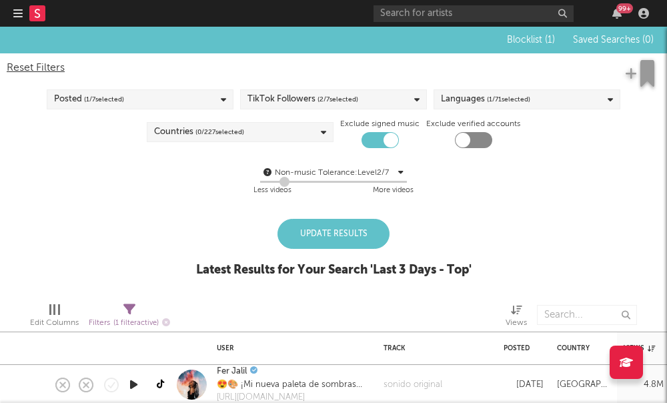
click at [197, 219] on div "Update Results Latest Results for Your Search ' Last 3 Days - Top '" at bounding box center [333, 255] width 275 height 73
click at [214, 139] on span "( 0 / 227 selected)" at bounding box center [219, 132] width 49 height 16
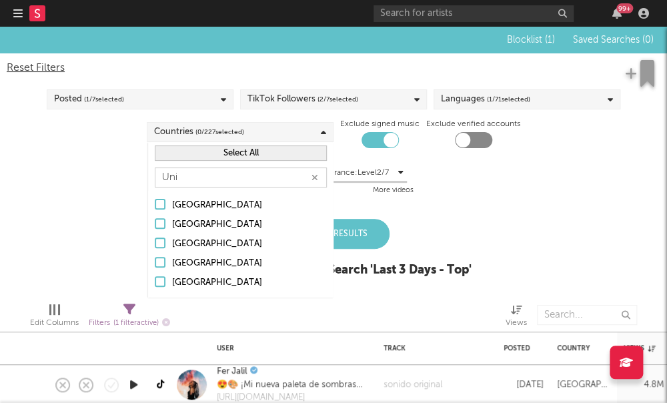
type input "Uni"
click at [197, 283] on div "[GEOGRAPHIC_DATA]" at bounding box center [249, 283] width 155 height 16
click at [155, 283] on input "[GEOGRAPHIC_DATA]" at bounding box center [155, 283] width 0 height 16
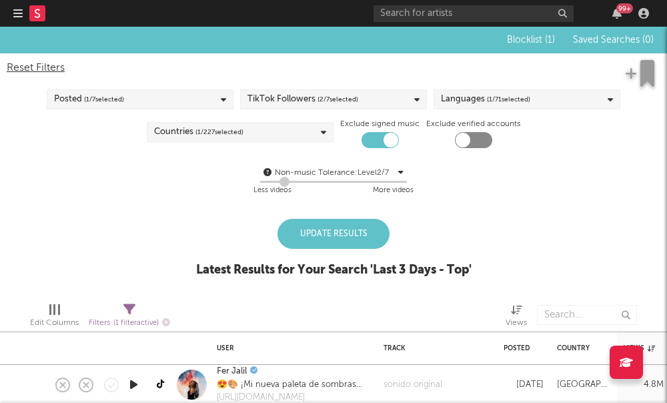
click at [120, 251] on div "Blocklist ( 1 ) Saved Searches ( 0 ) Reset Filters Posted ( 1 / 7 selected) Tik…" at bounding box center [333, 159] width 667 height 265
click at [313, 231] on div "Update Results" at bounding box center [333, 234] width 112 height 30
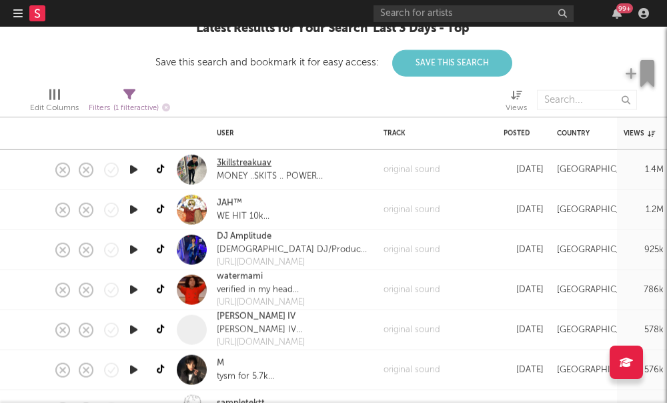
click at [239, 165] on link "3killstreakuav" at bounding box center [244, 163] width 55 height 13
click at [225, 202] on link "JAH™" at bounding box center [229, 203] width 25 height 13
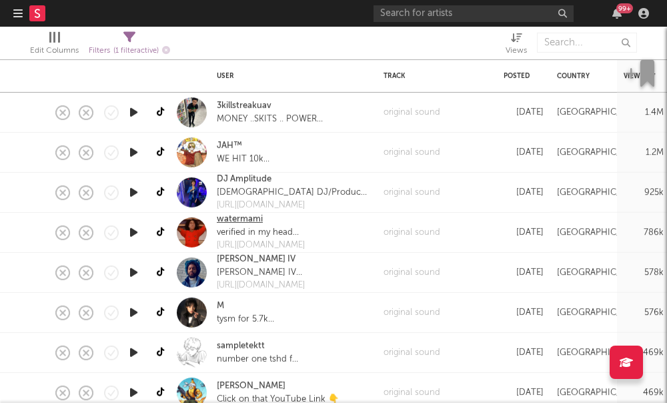
click at [223, 217] on link "watermami" at bounding box center [240, 219] width 46 height 13
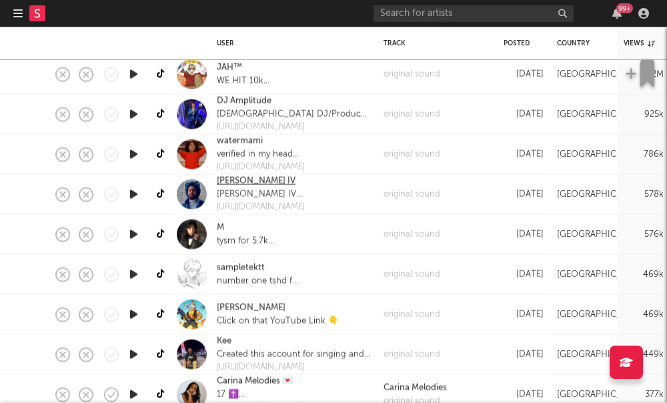
click at [226, 185] on link "[PERSON_NAME] IV" at bounding box center [256, 181] width 79 height 13
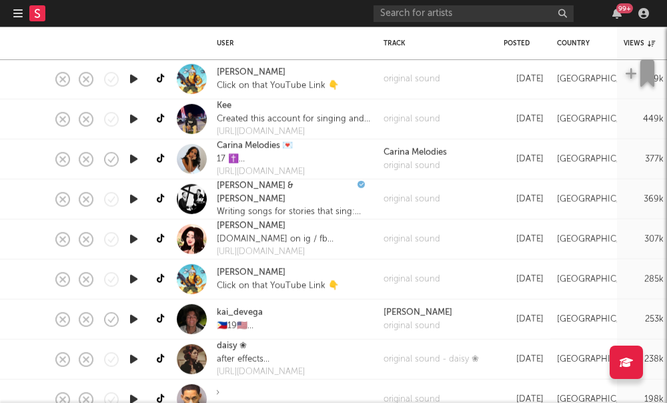
click at [215, 227] on div "mike [DOMAIN_NAME] on ig / fb play camp wish you well! 🏕️ (link in bio!) Links …" at bounding box center [293, 239] width 167 height 40
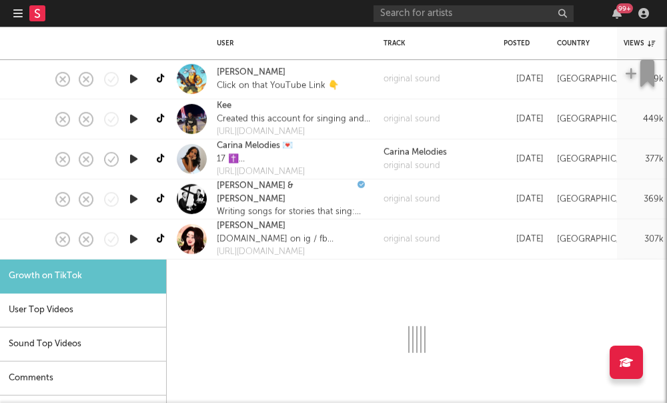
select select "1m"
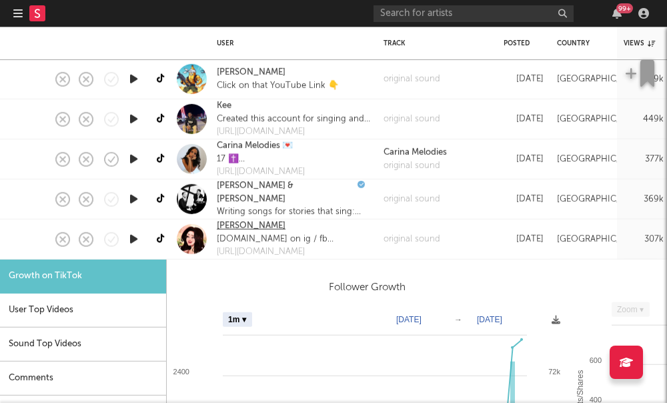
click at [223, 227] on link "[PERSON_NAME]" at bounding box center [251, 225] width 69 height 13
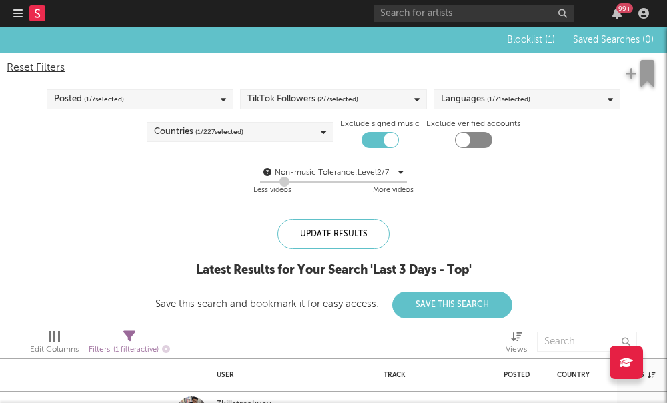
click at [267, 134] on div "Countries ( 1 / 227 selected)" at bounding box center [240, 132] width 187 height 20
click at [80, 177] on div "Non-music Tolerance: Level 2 / 7 2 Less videos More videos" at bounding box center [333, 182] width 653 height 34
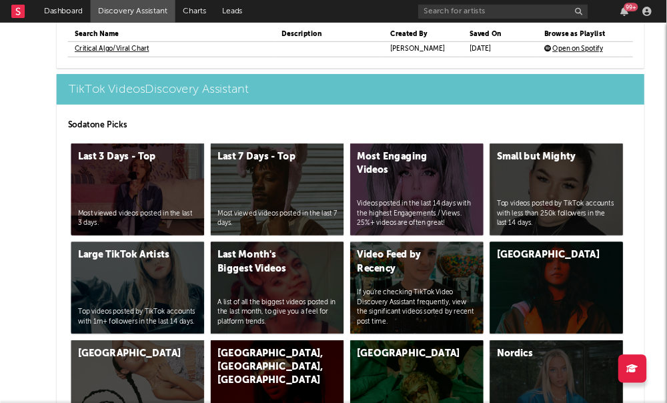
scroll to position [3216, 0]
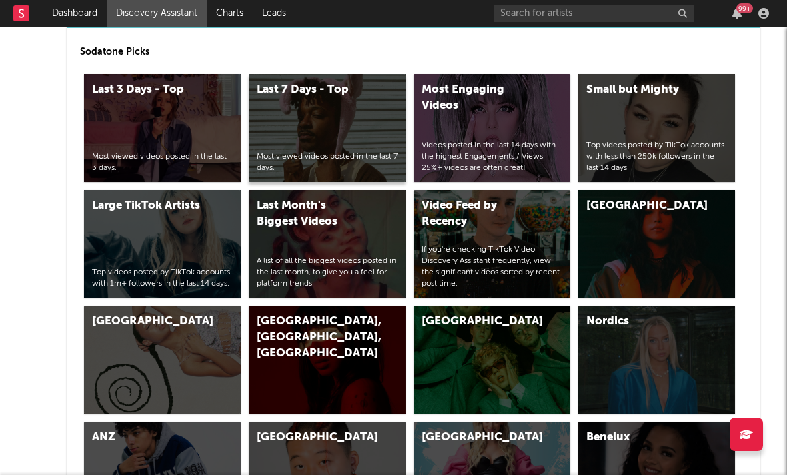
click at [335, 140] on div "Last 7 Days - Top Most viewed videos posted in the last 7 days." at bounding box center [327, 128] width 157 height 108
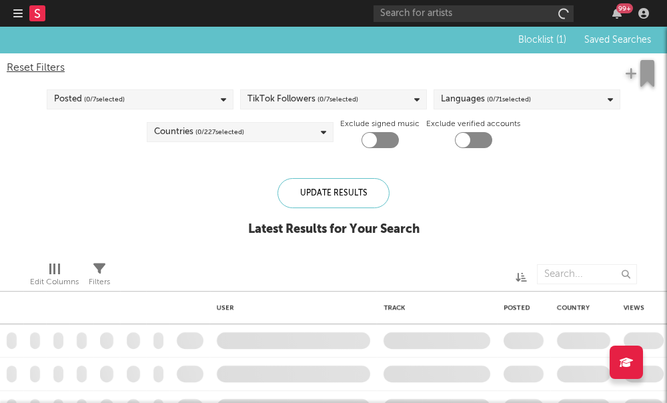
checkbox input "true"
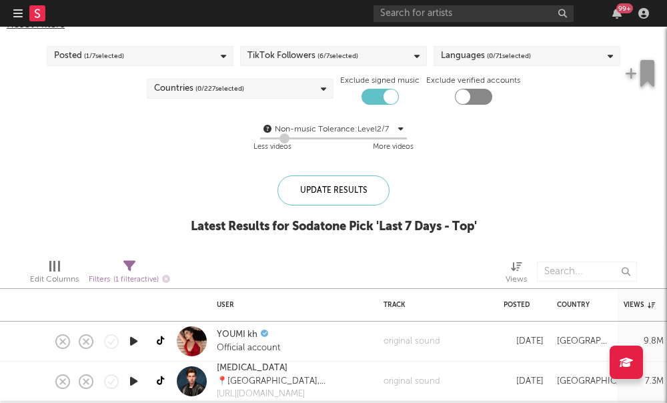
click at [357, 60] on span "( 6 / 7 selected)" at bounding box center [337, 56] width 41 height 16
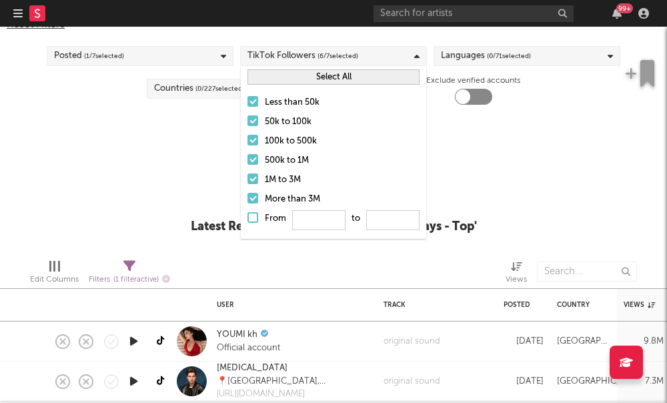
click at [253, 159] on div at bounding box center [252, 159] width 11 height 11
click at [247, 159] on input "500k to 1M" at bounding box center [247, 161] width 0 height 16
click at [249, 177] on div at bounding box center [252, 178] width 11 height 11
click at [247, 177] on input "1M to 3M" at bounding box center [247, 180] width 0 height 16
click at [249, 203] on label "More than 3M" at bounding box center [333, 199] width 172 height 16
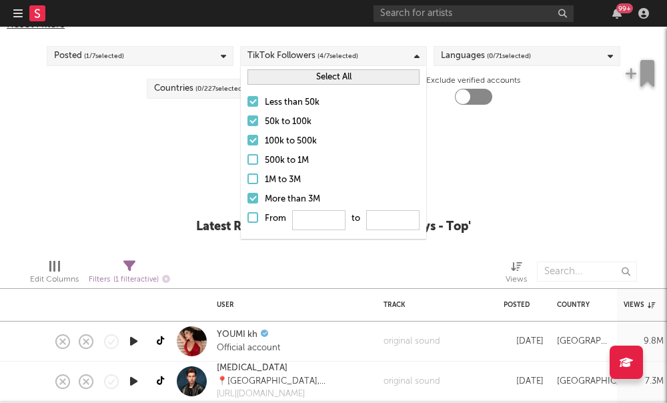
click at [247, 203] on input "More than 3M" at bounding box center [247, 199] width 0 height 16
click at [210, 175] on div "Update Results Latest Results for Your Search ' Last 7 Days - Top '" at bounding box center [333, 211] width 275 height 73
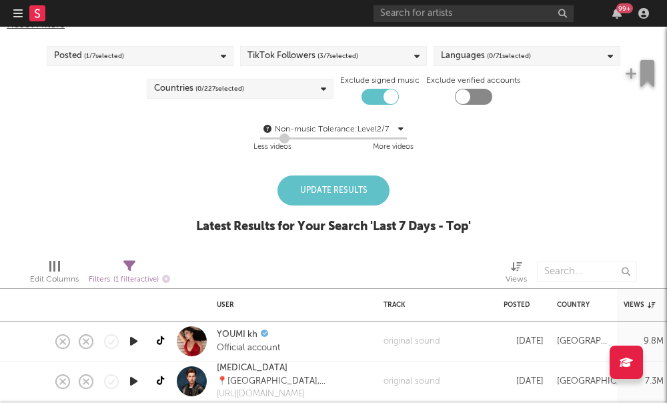
click at [548, 52] on div "Languages ( 0 / 71 selected)" at bounding box center [526, 56] width 187 height 20
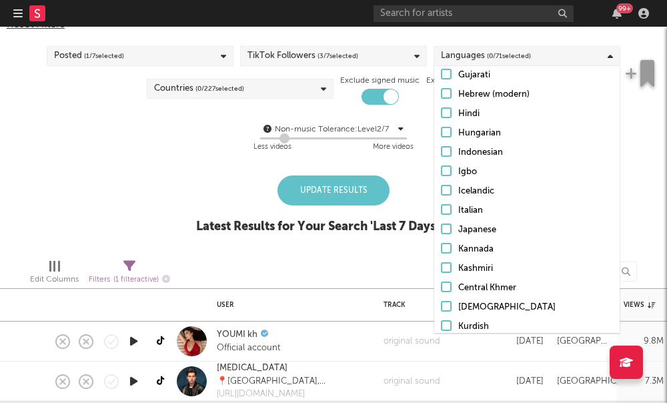
scroll to position [435, 0]
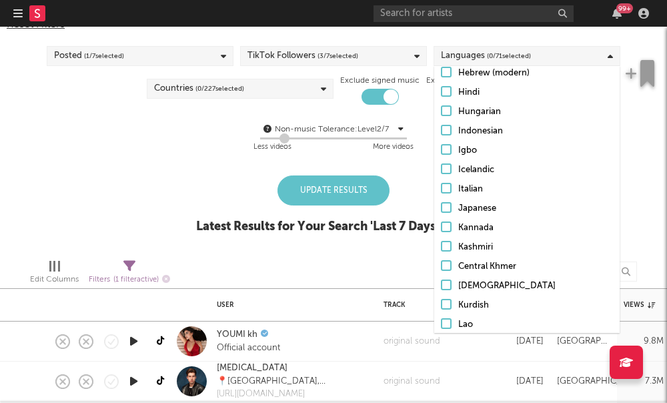
click at [136, 56] on div "Posted ( 1 / 7 selected)" at bounding box center [140, 56] width 187 height 20
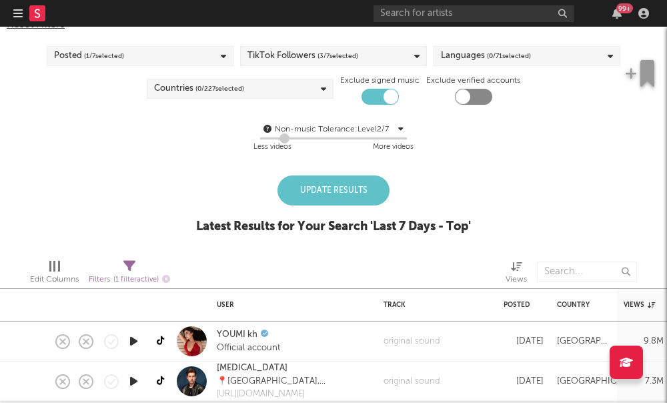
click at [291, 258] on div at bounding box center [254, 271] width 148 height 33
click at [458, 61] on div "Languages ( 0 / 71 selected)" at bounding box center [486, 56] width 90 height 16
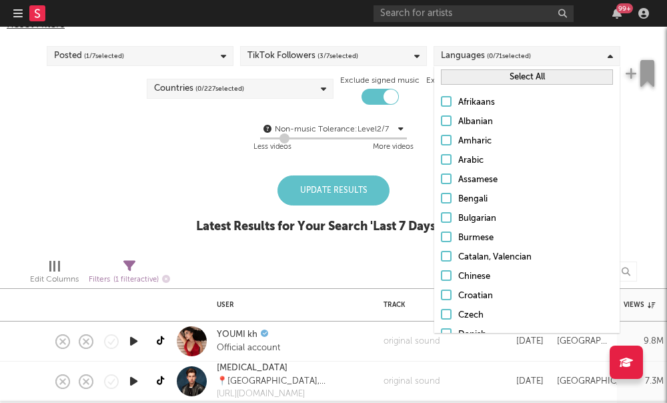
click at [281, 88] on div "Countries ( 0 / 227 selected)" at bounding box center [240, 89] width 187 height 20
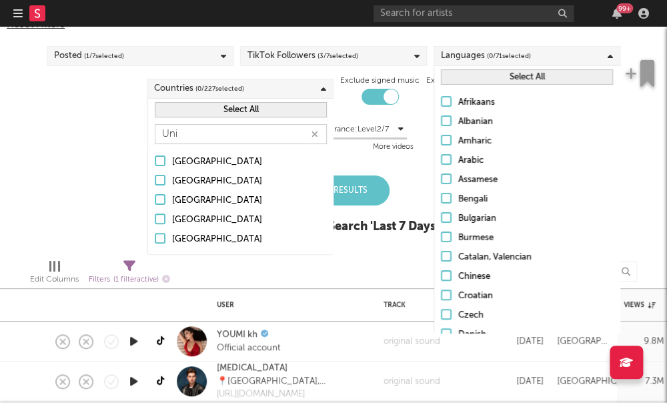
type input "Uni"
click at [167, 238] on label "[GEOGRAPHIC_DATA]" at bounding box center [241, 239] width 172 height 16
click at [155, 238] on input "[GEOGRAPHIC_DATA]" at bounding box center [155, 239] width 0 height 16
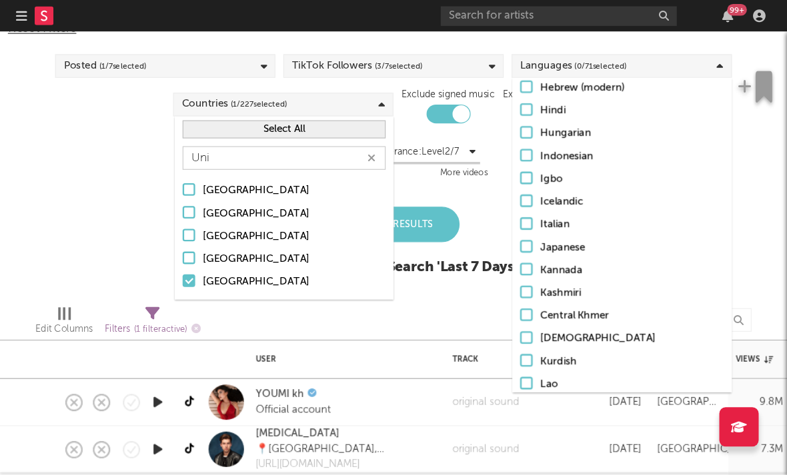
scroll to position [307, 0]
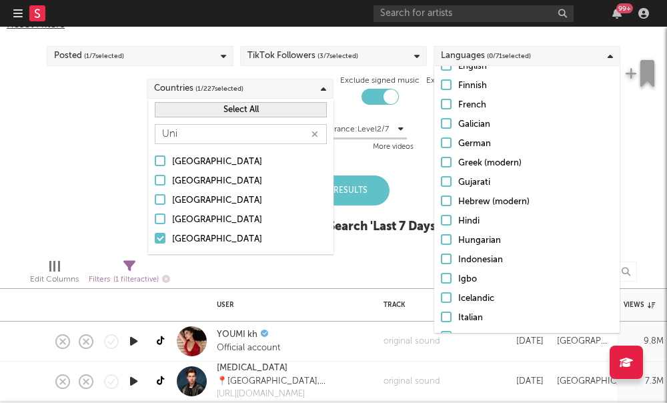
click at [446, 71] on label "English" at bounding box center [527, 67] width 172 height 16
click at [441, 71] on input "English" at bounding box center [441, 67] width 0 height 16
click at [65, 214] on div "Blocklist ( 1 ) Saved Searches ( 0 ) Reset Filters Posted ( 1 / 7 selected) Tik…" at bounding box center [333, 115] width 667 height 265
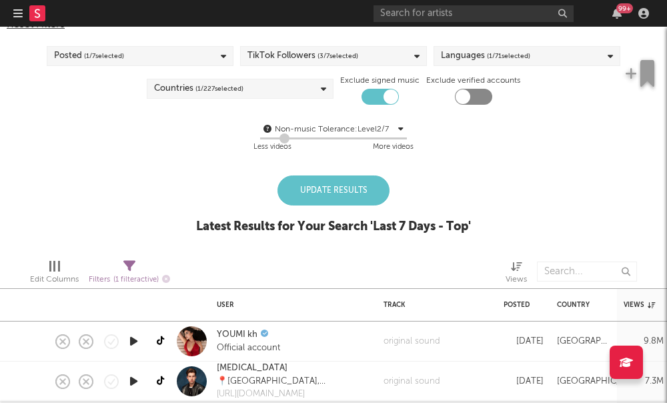
click at [325, 189] on div "Update Results" at bounding box center [333, 190] width 112 height 30
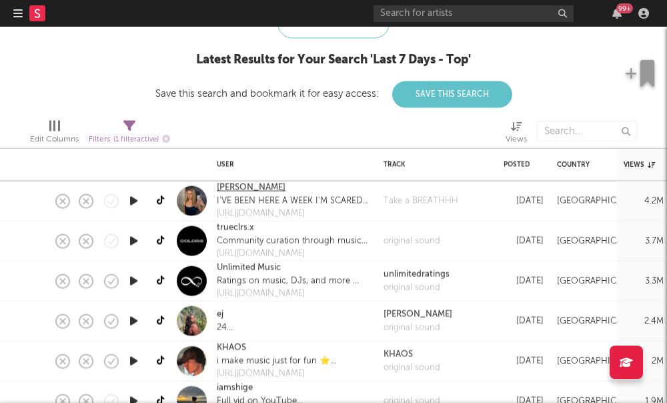
click at [229, 188] on link "[PERSON_NAME]" at bounding box center [251, 187] width 69 height 13
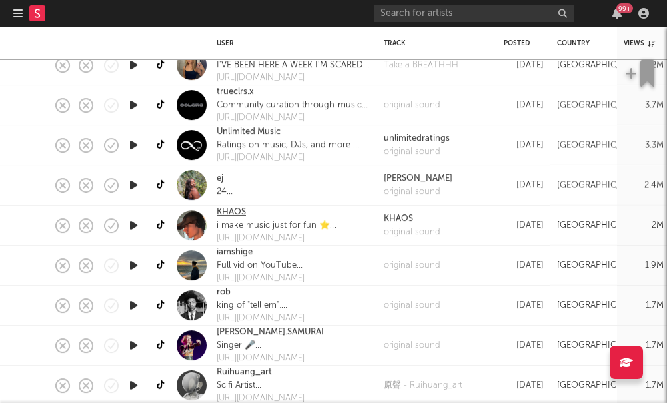
click at [225, 212] on link "KHAOS" at bounding box center [231, 211] width 29 height 13
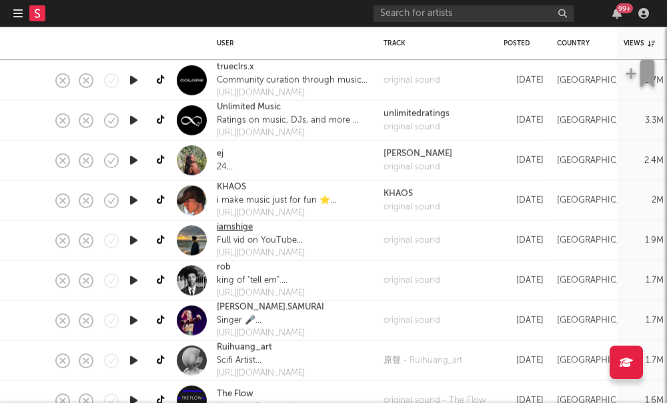
click at [247, 229] on link "iamshige" at bounding box center [235, 227] width 36 height 13
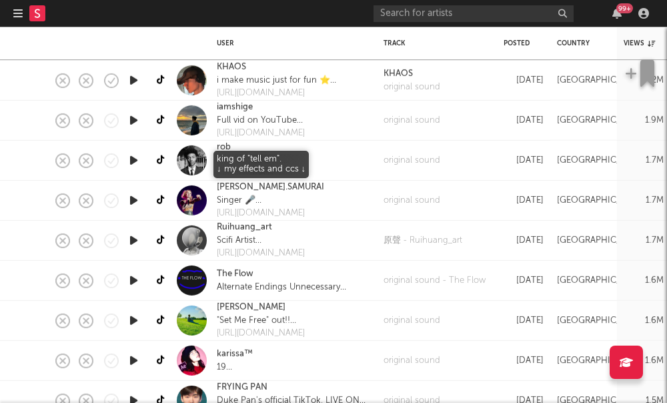
click at [217, 154] on div "king of "tell em". ↓ my effects and ccs ↓" at bounding box center [261, 160] width 89 height 13
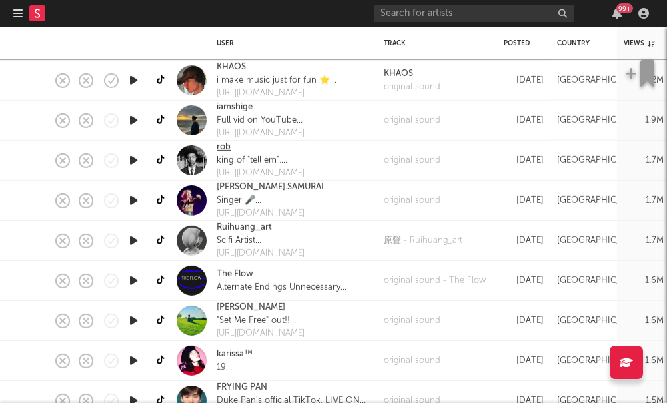
click at [219, 148] on link "rob" at bounding box center [224, 147] width 14 height 13
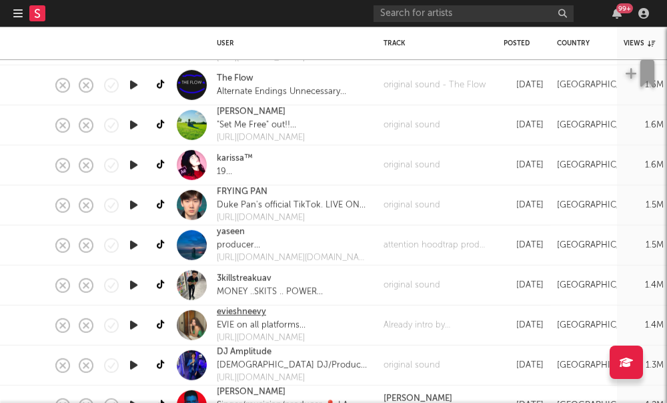
click at [257, 311] on link "evieshneevy" at bounding box center [241, 311] width 49 height 13
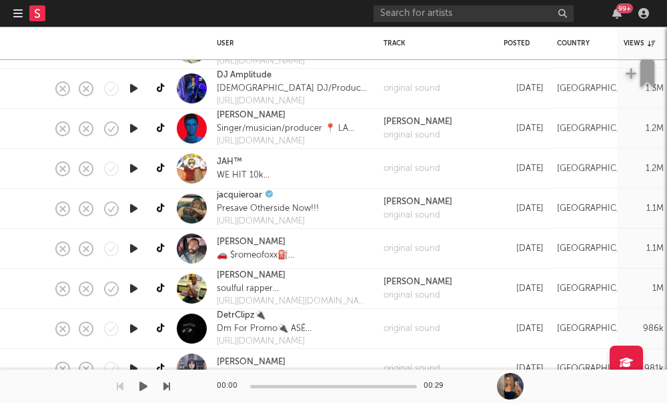
click at [331, 402] on div at bounding box center [333, 398] width 667 height 10
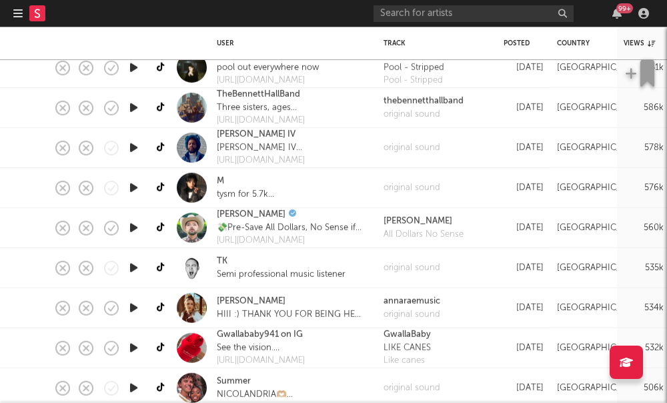
click at [21, 15] on icon "button" at bounding box center [17, 13] width 9 height 11
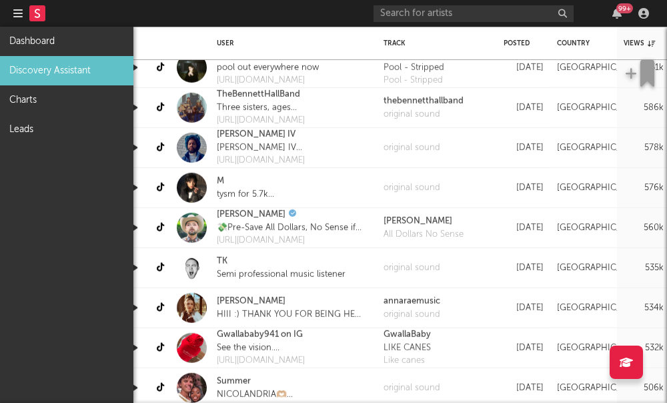
click at [41, 13] on rect at bounding box center [37, 13] width 16 height 16
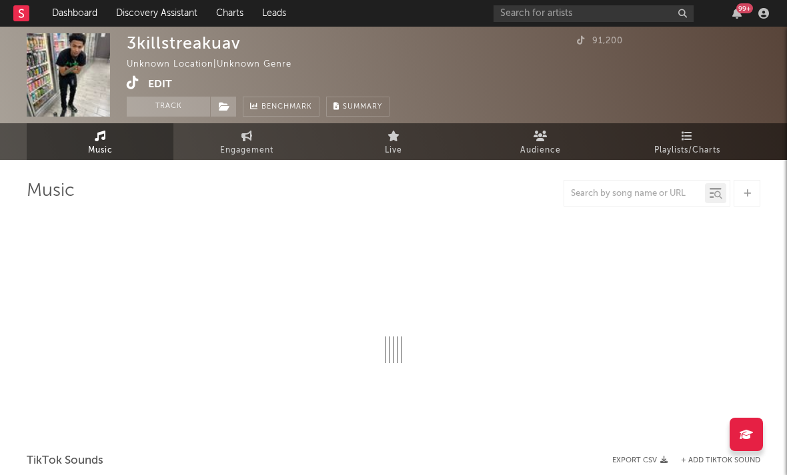
select select "1w"
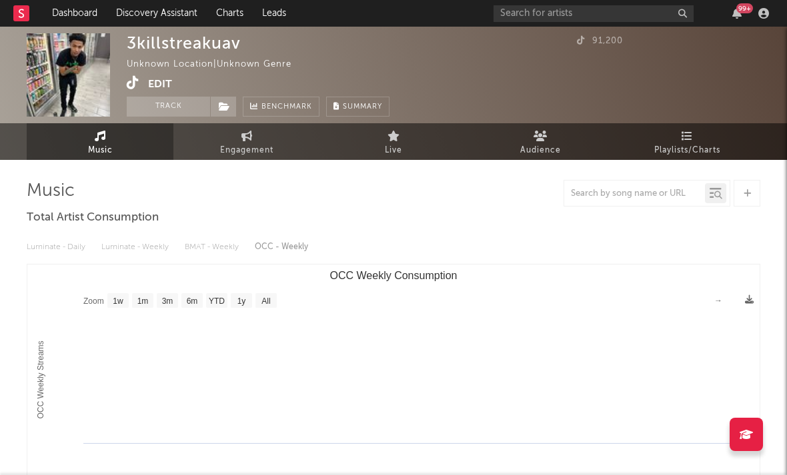
click at [135, 88] on icon at bounding box center [133, 82] width 13 height 13
